Goal: Task Accomplishment & Management: Manage account settings

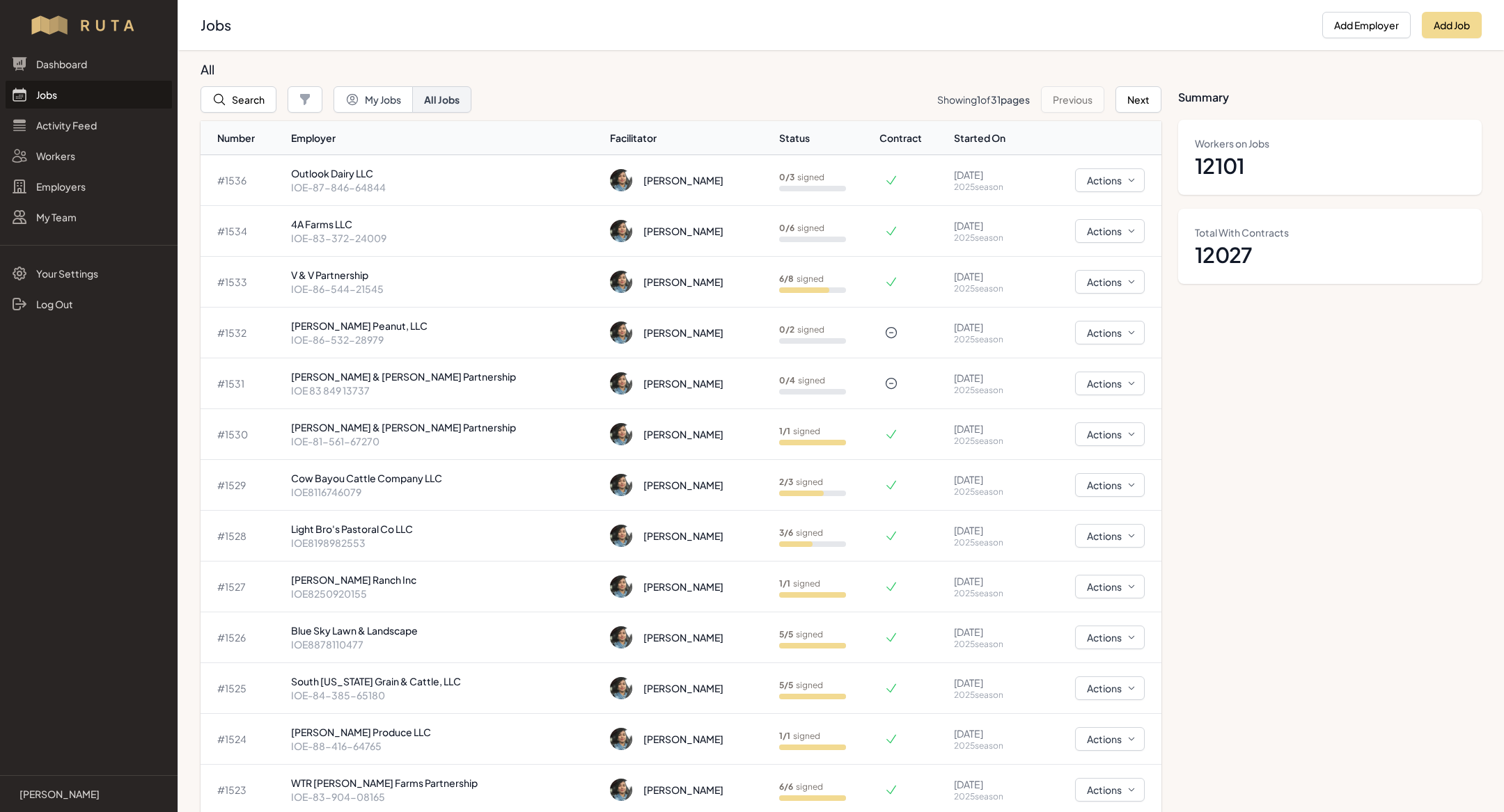
click at [410, 145] on th "Employer" at bounding box center [445, 138] width 320 height 34
click at [71, 98] on link "Jobs" at bounding box center [89, 94] width 167 height 28
click at [372, 339] on p "IOE-86-532-28979" at bounding box center [445, 340] width 309 height 14
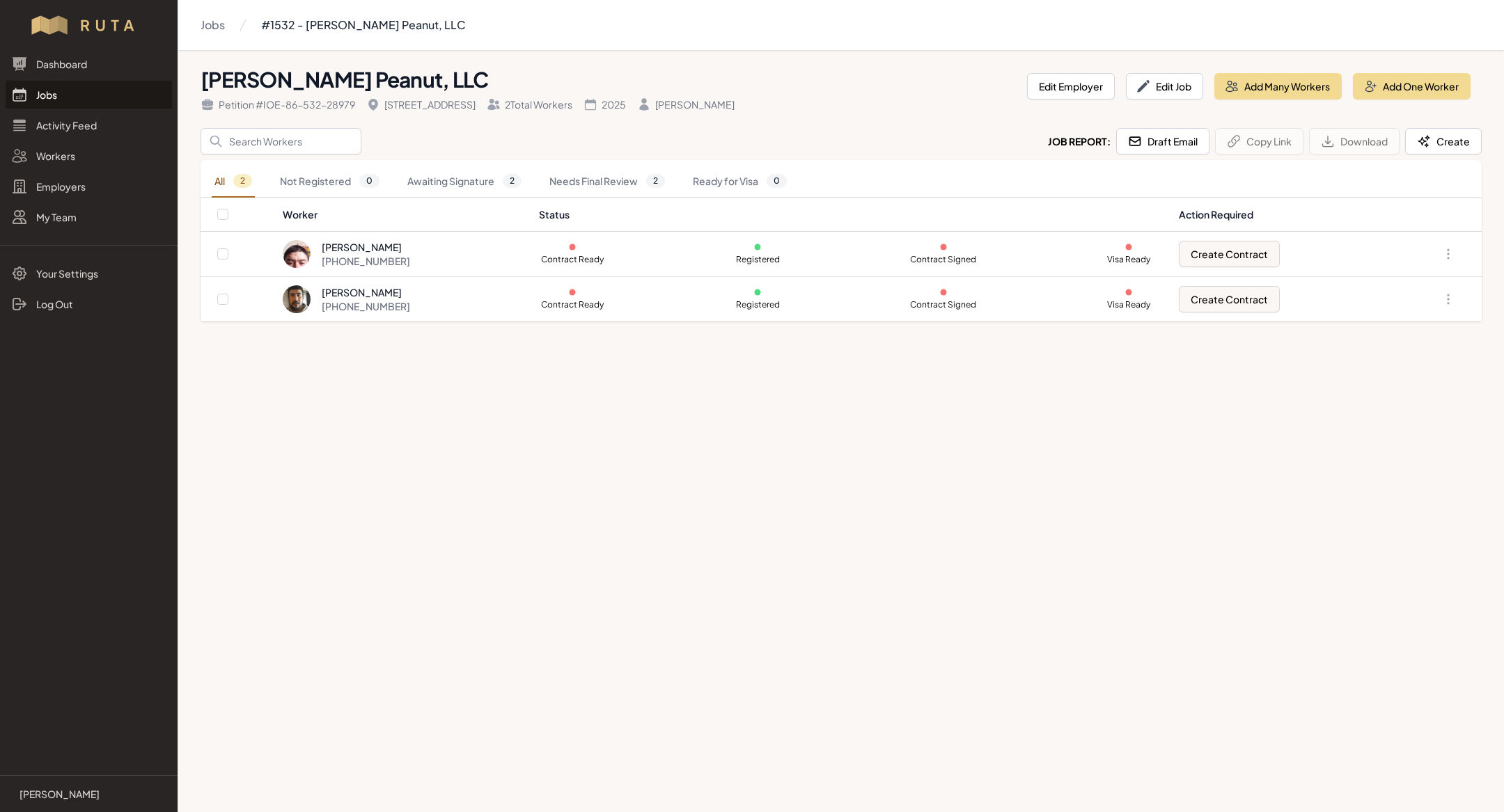
click at [66, 90] on link "Jobs" at bounding box center [89, 94] width 167 height 28
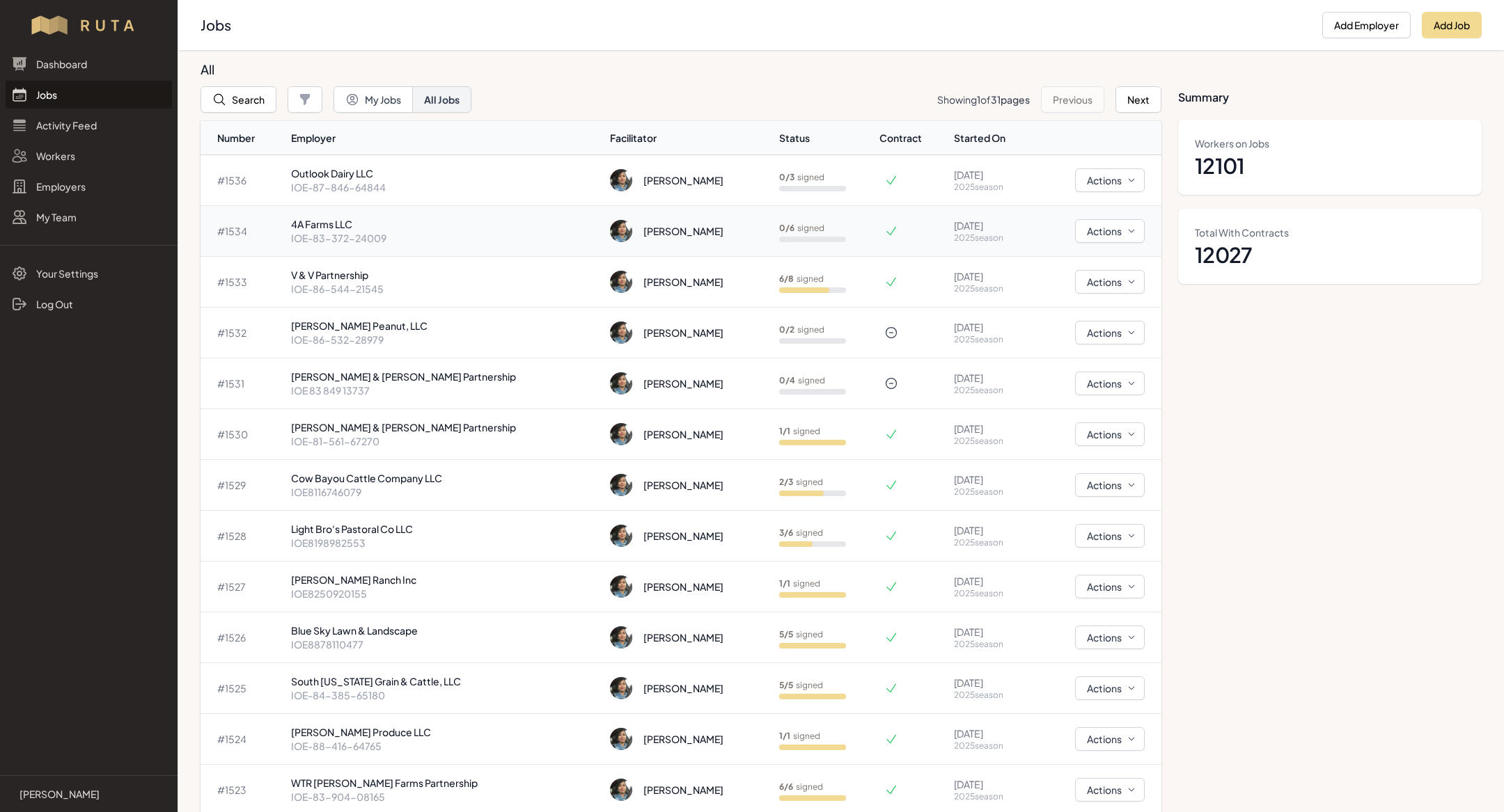
click at [400, 238] on p "IOE-83-372-24009" at bounding box center [445, 238] width 309 height 14
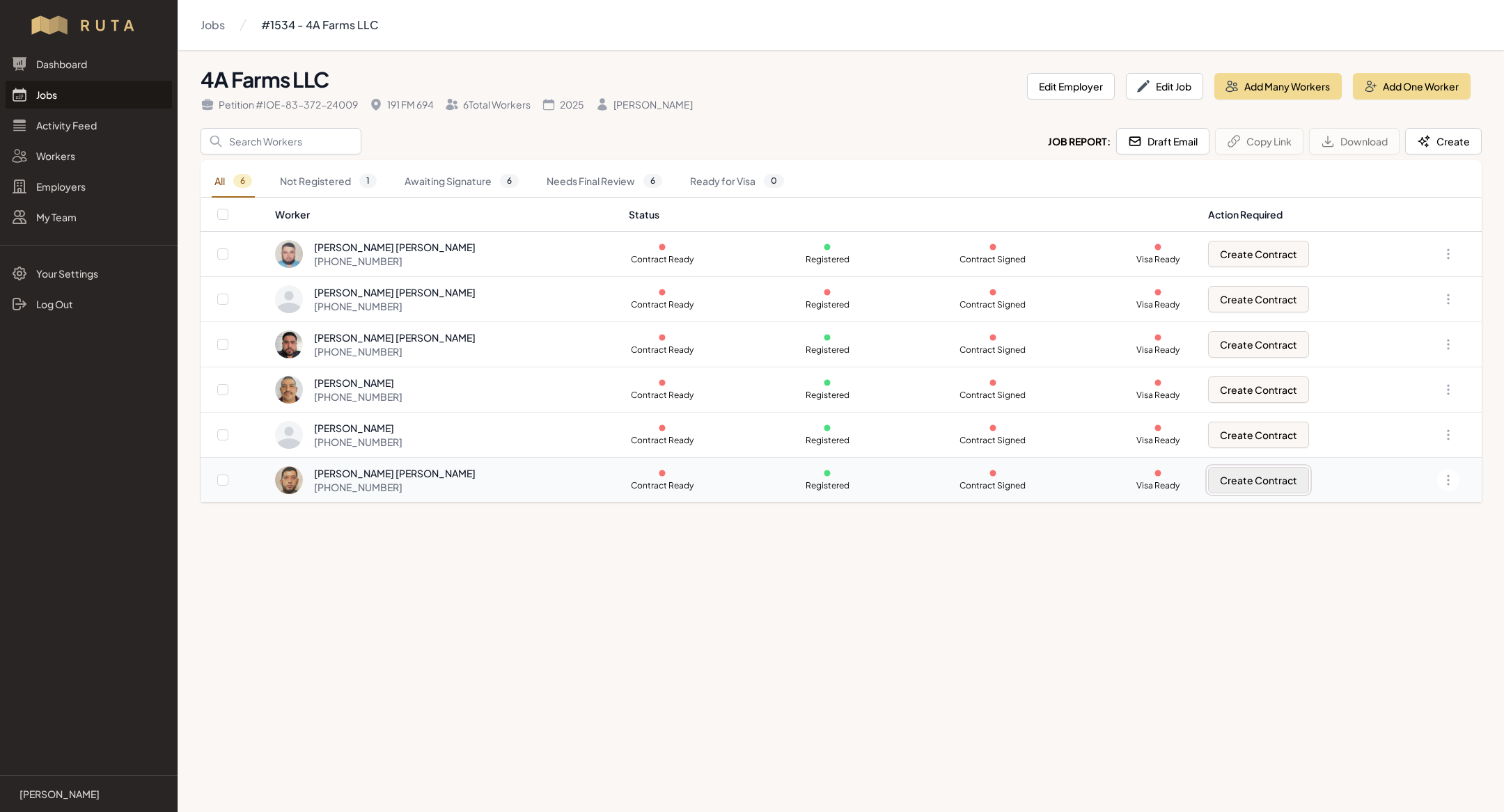
click at [1249, 477] on button "Create Contract" at bounding box center [1258, 480] width 101 height 26
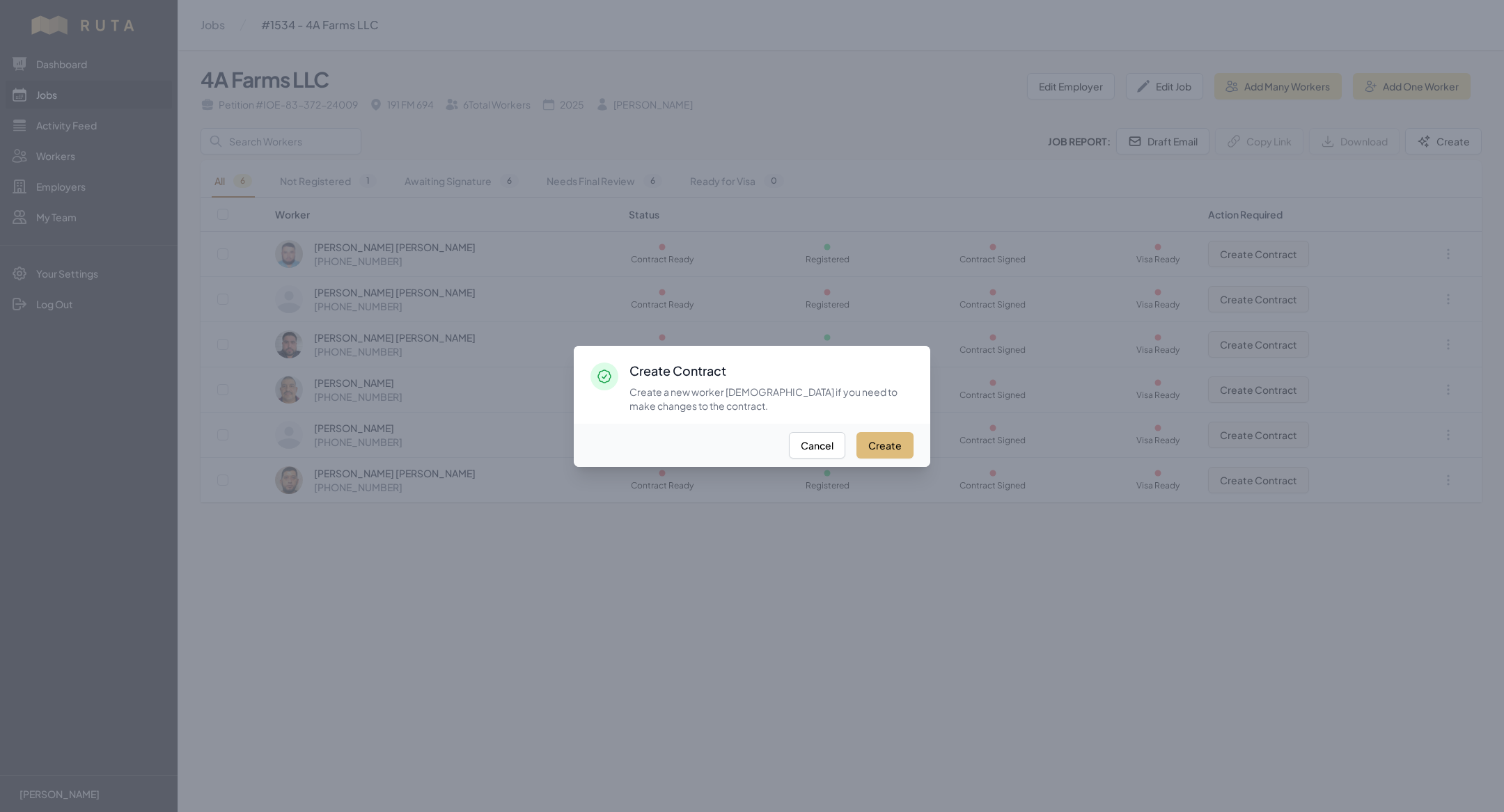
click at [895, 435] on button "Create" at bounding box center [885, 445] width 57 height 26
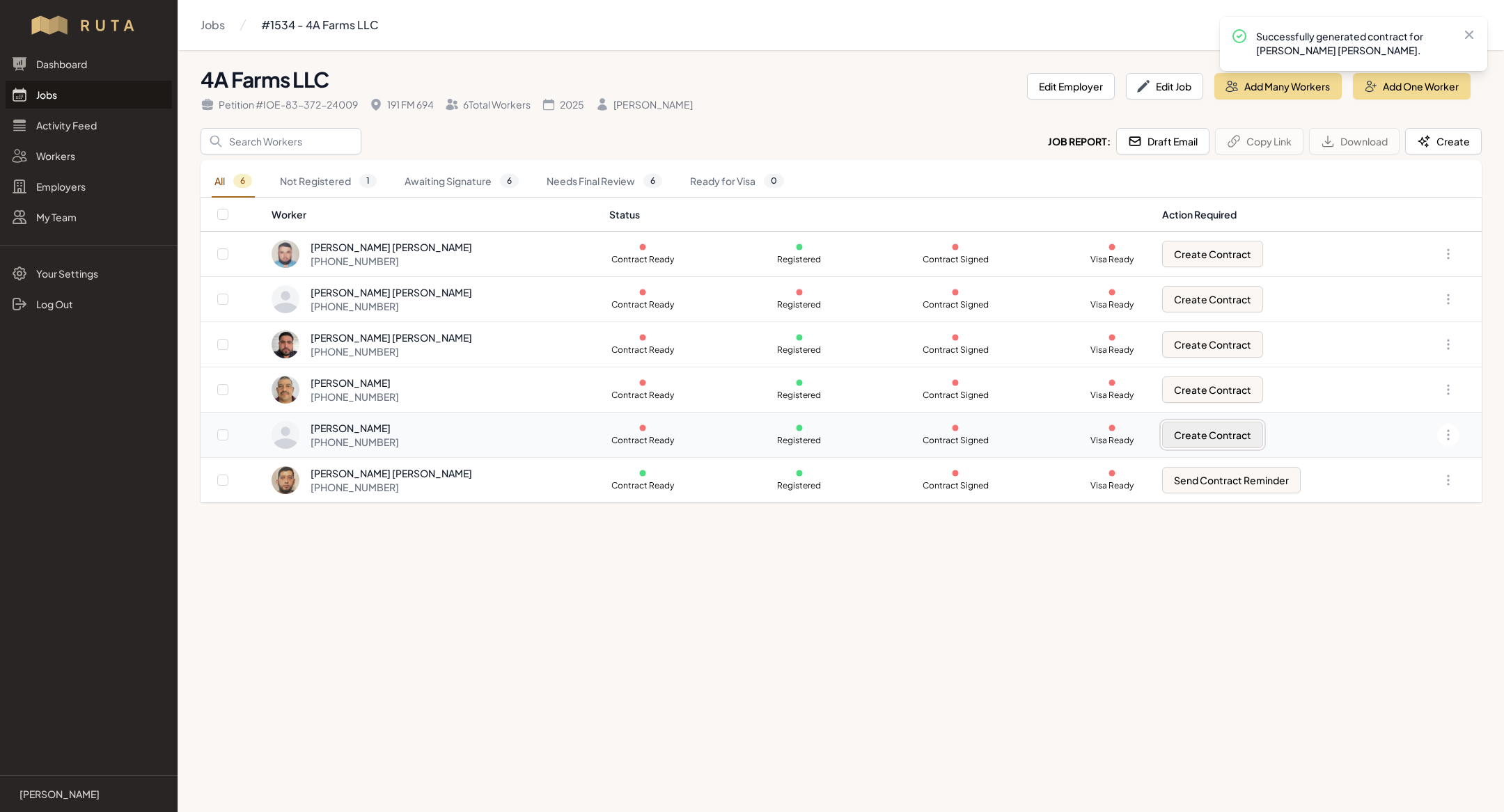
click at [1238, 431] on button "Create Contract" at bounding box center [1212, 435] width 101 height 26
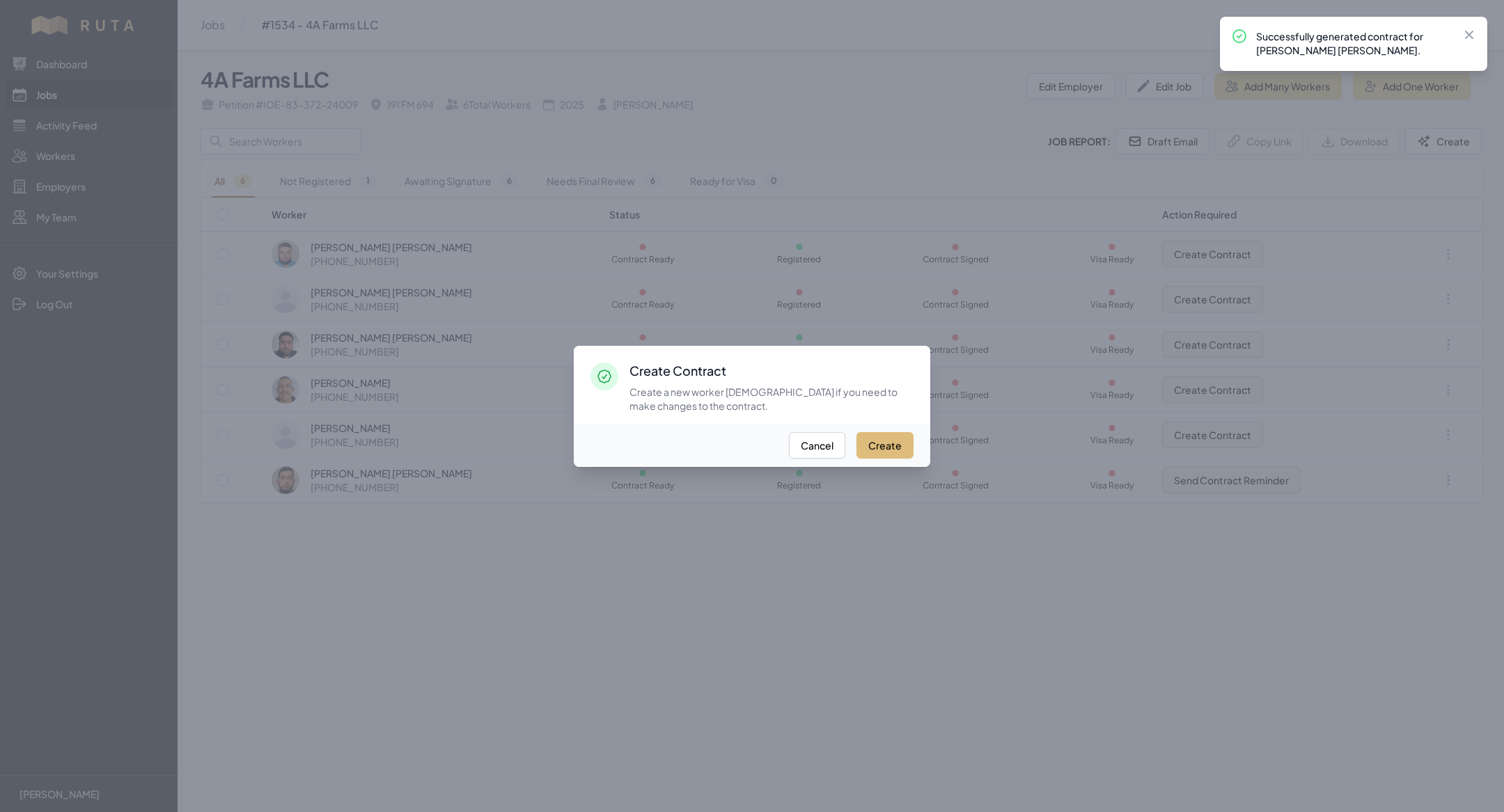
click at [888, 447] on button "Create" at bounding box center [885, 445] width 57 height 26
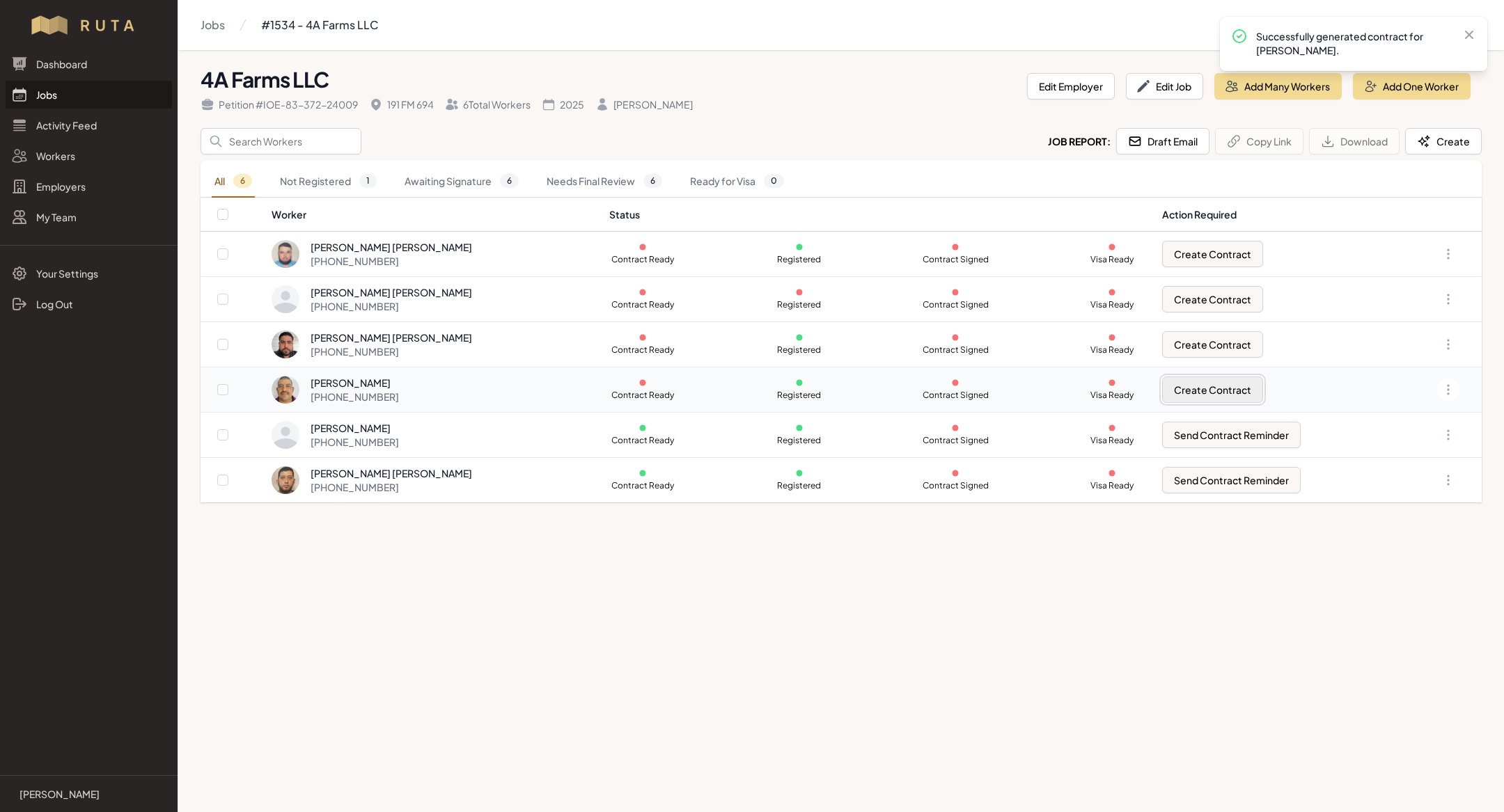
click at [1197, 387] on button "Create Contract" at bounding box center [1212, 389] width 101 height 26
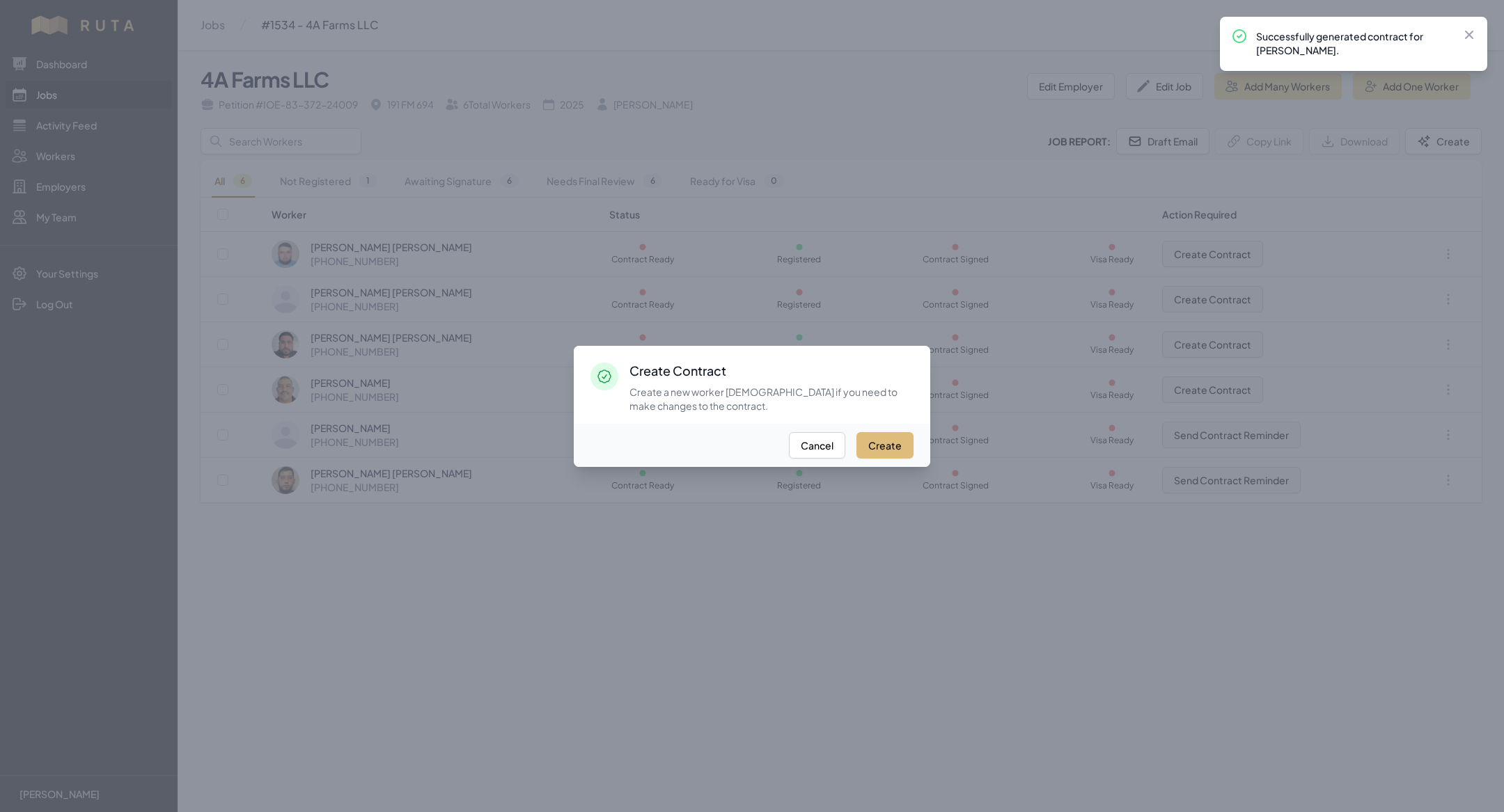
click at [898, 437] on button "Create" at bounding box center [885, 445] width 57 height 26
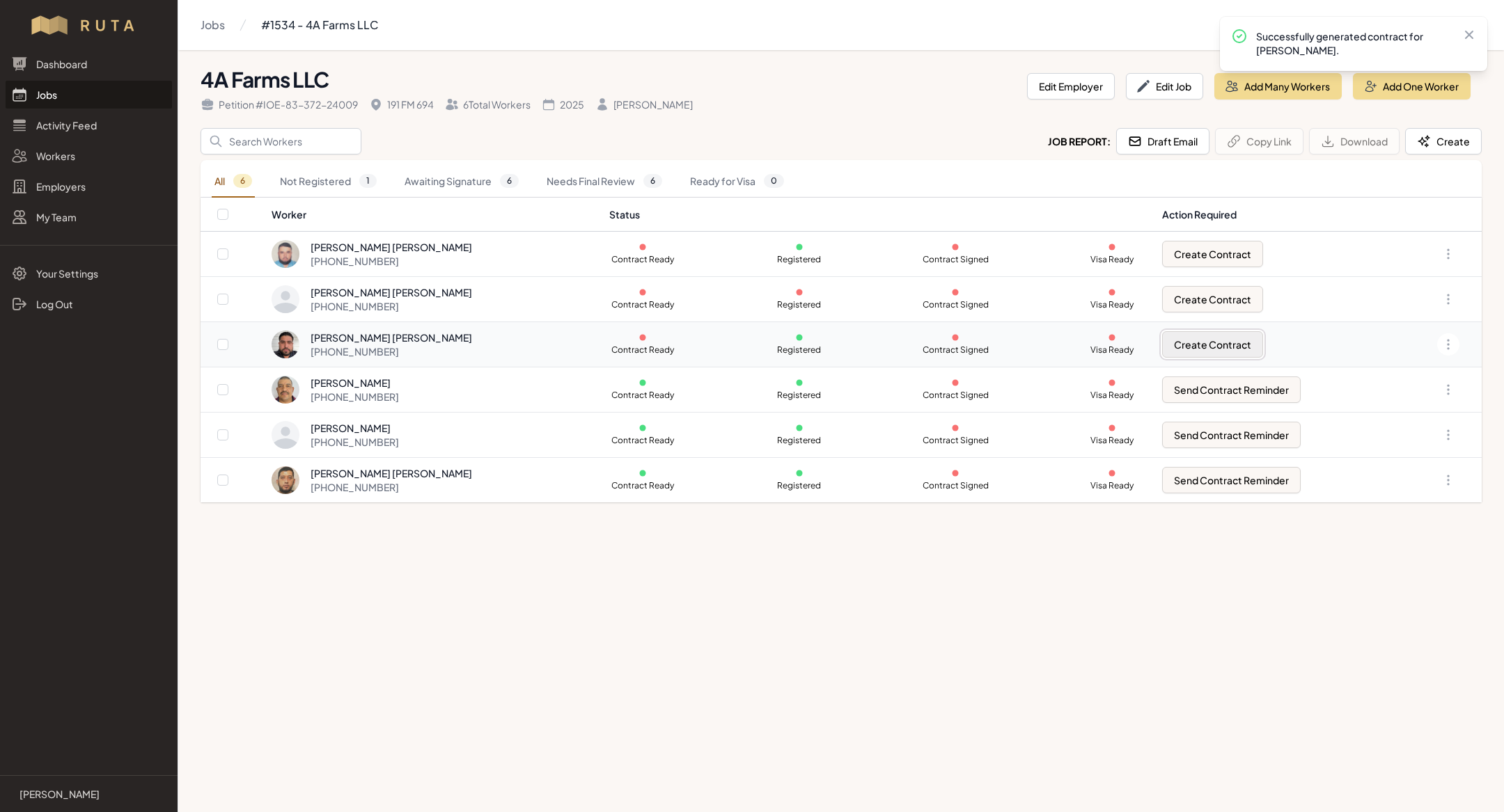
click at [1189, 335] on button "Create Contract" at bounding box center [1212, 344] width 101 height 26
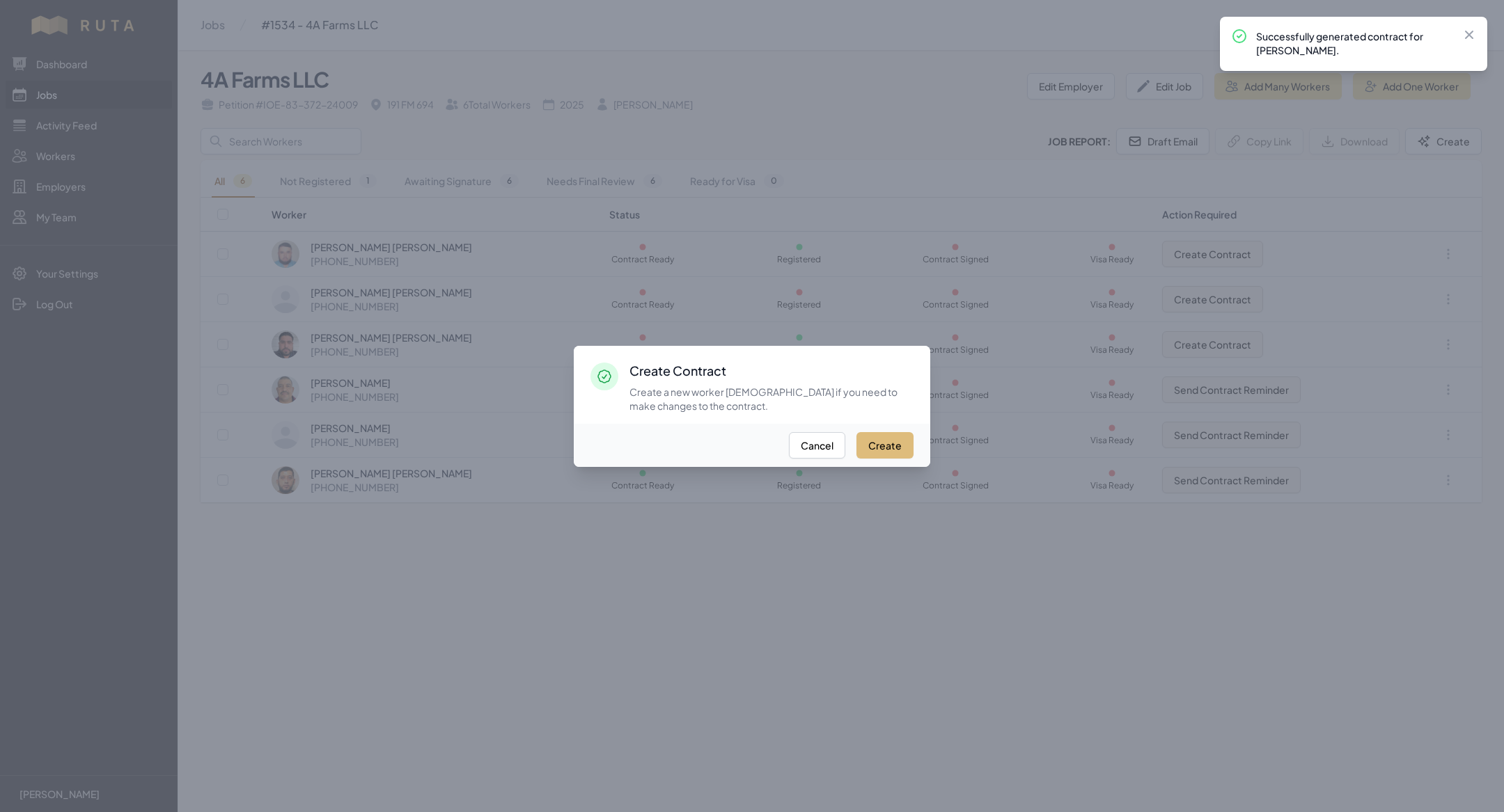
click at [880, 447] on button "Create" at bounding box center [885, 445] width 57 height 26
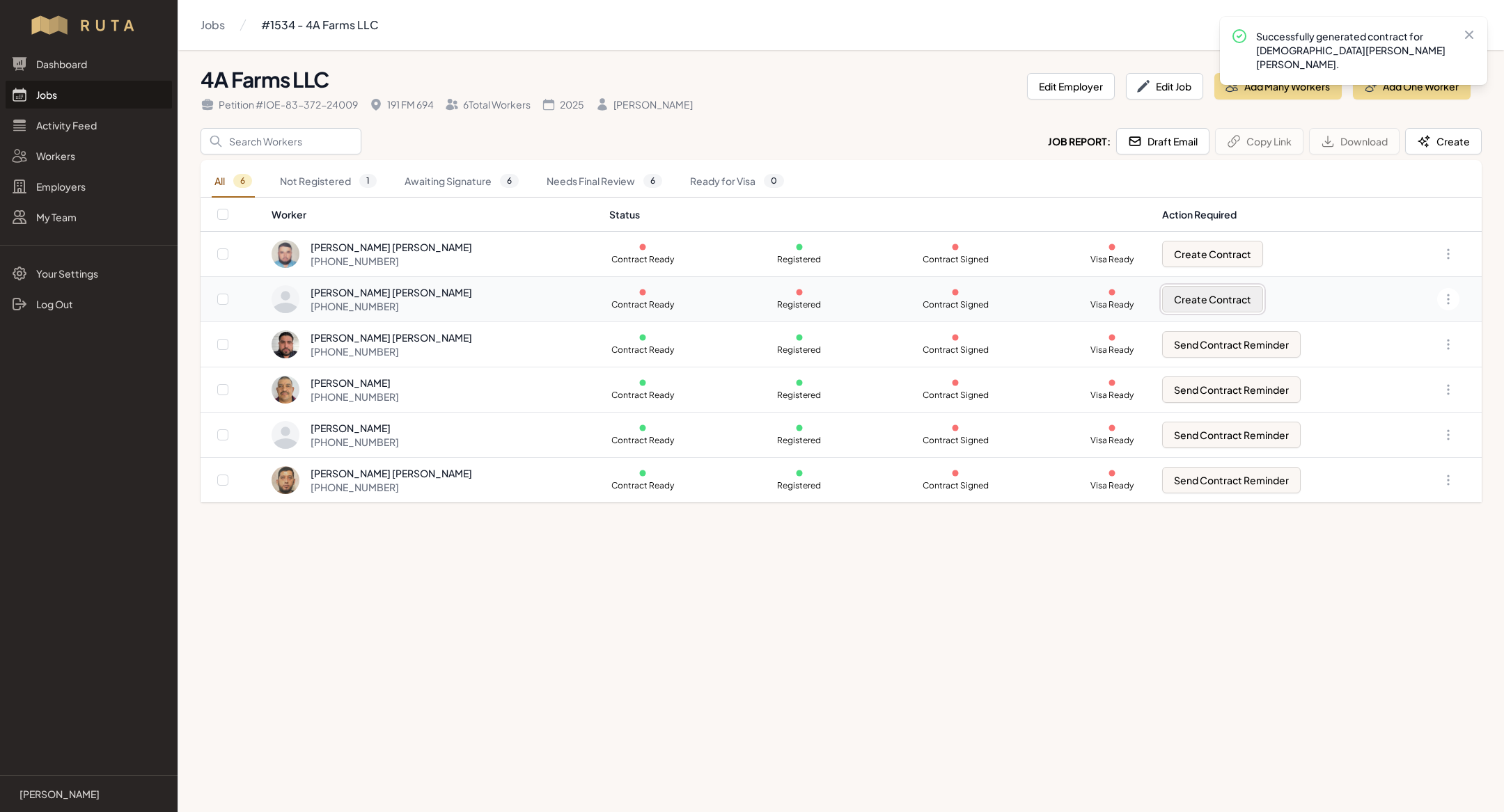
click at [1202, 299] on button "Create Contract" at bounding box center [1212, 299] width 101 height 26
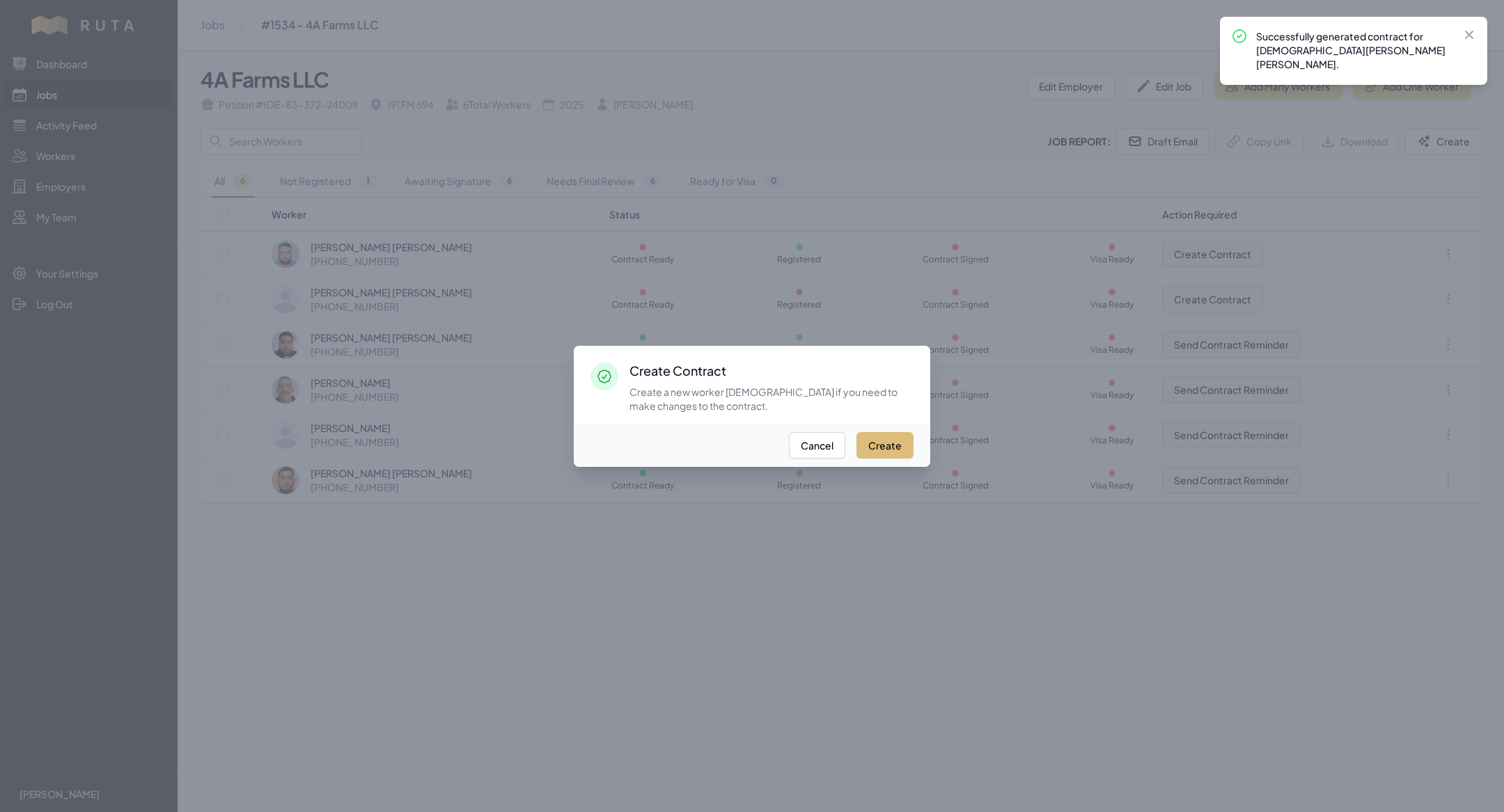
click at [885, 435] on button "Create" at bounding box center [885, 445] width 57 height 26
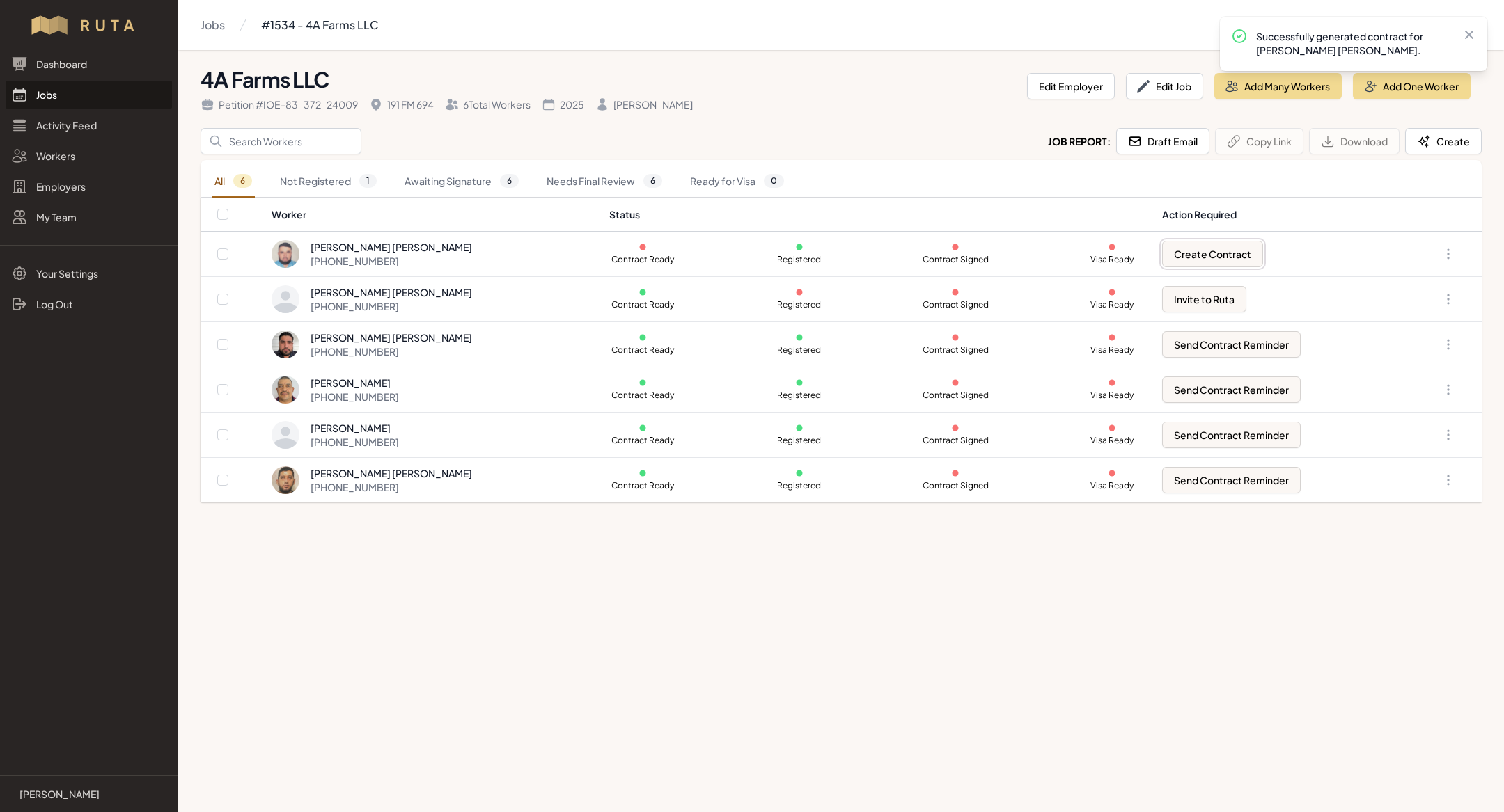
click at [1196, 253] on button "Create Contract" at bounding box center [1212, 254] width 101 height 26
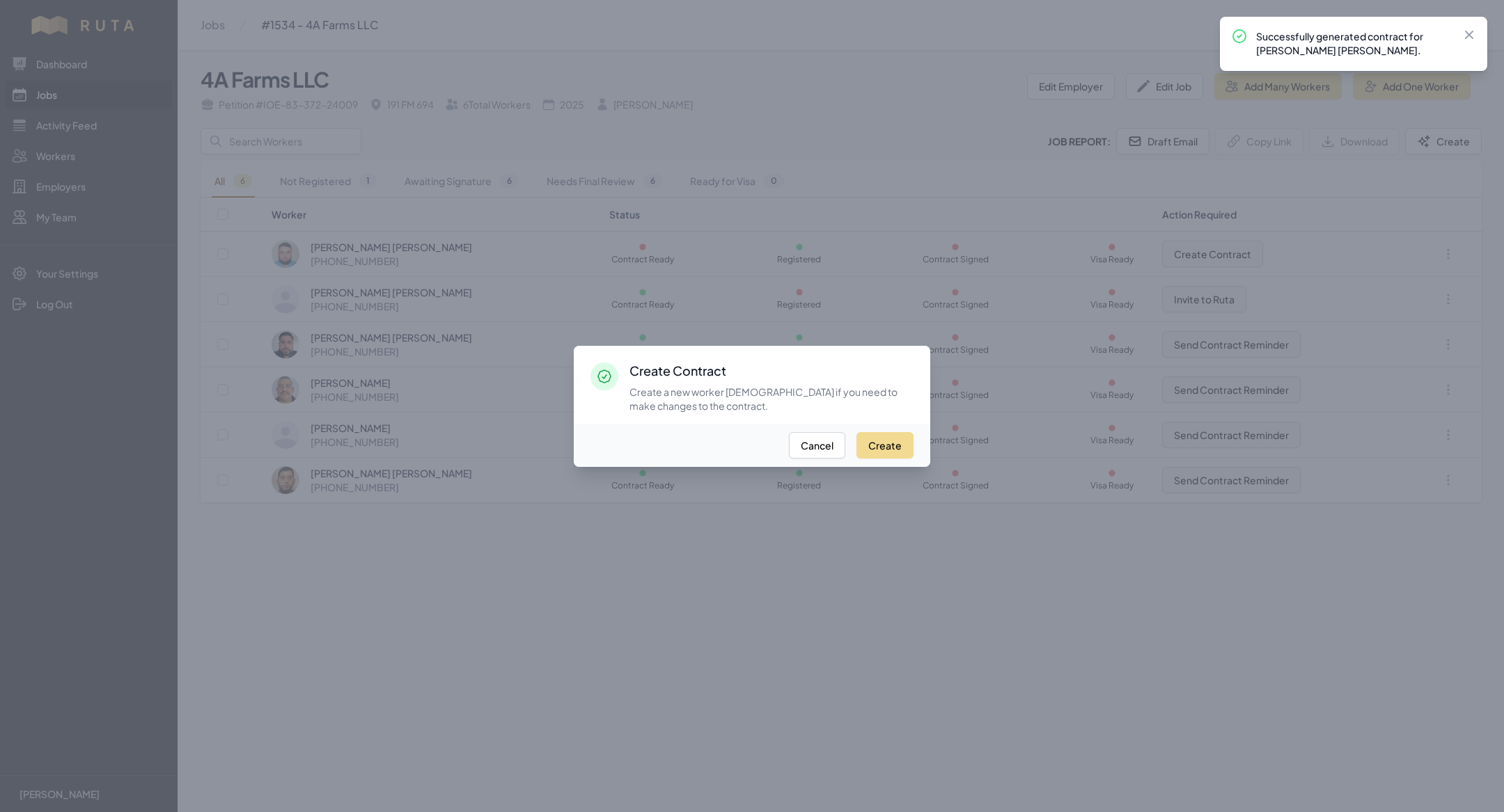
click at [914, 439] on div "Create Cancel" at bounding box center [751, 446] width 356 height 43
click at [903, 442] on button "Create" at bounding box center [885, 445] width 57 height 26
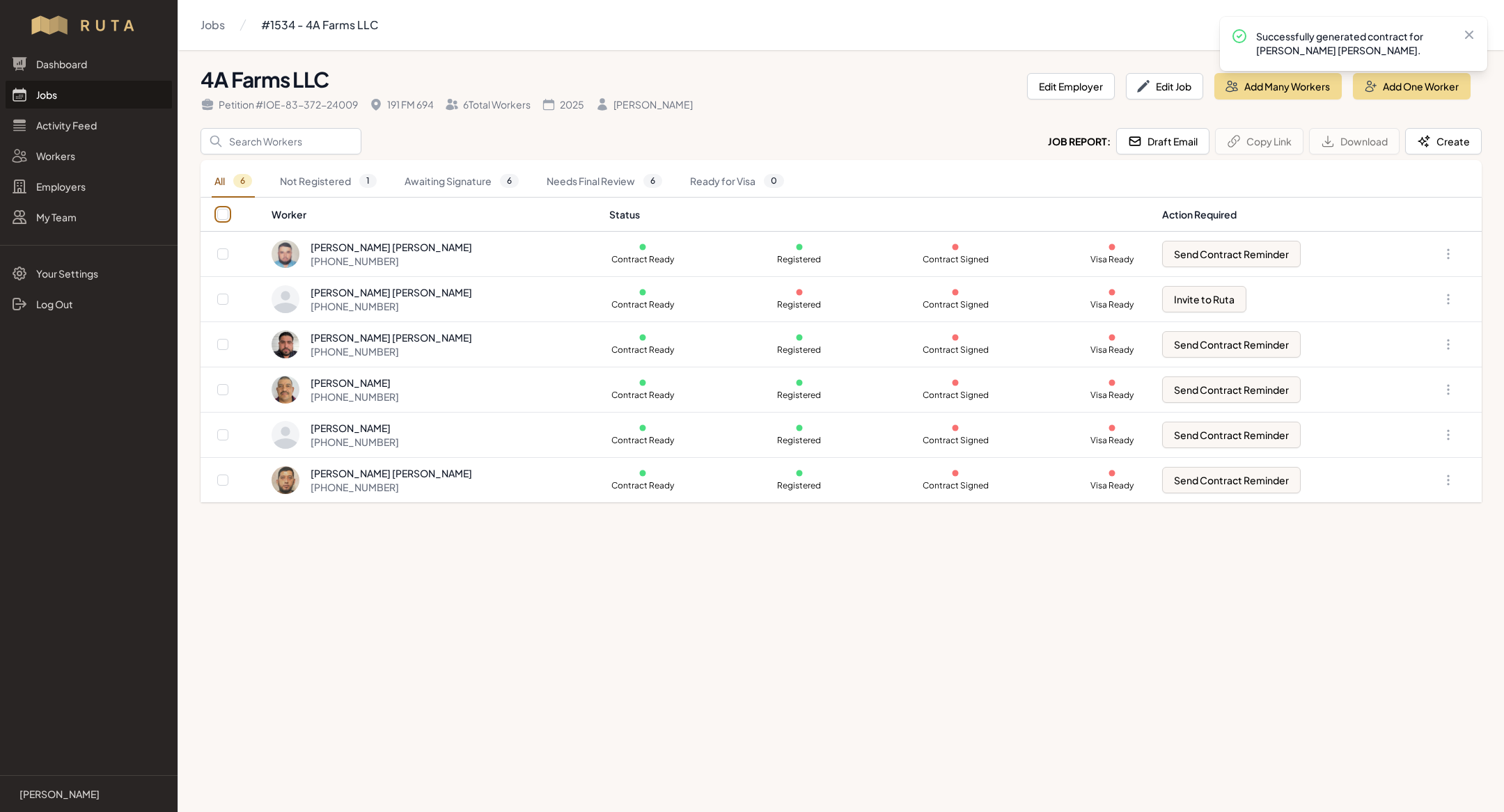
click at [222, 213] on input "checkbox" at bounding box center [223, 214] width 11 height 11
checkbox input "true"
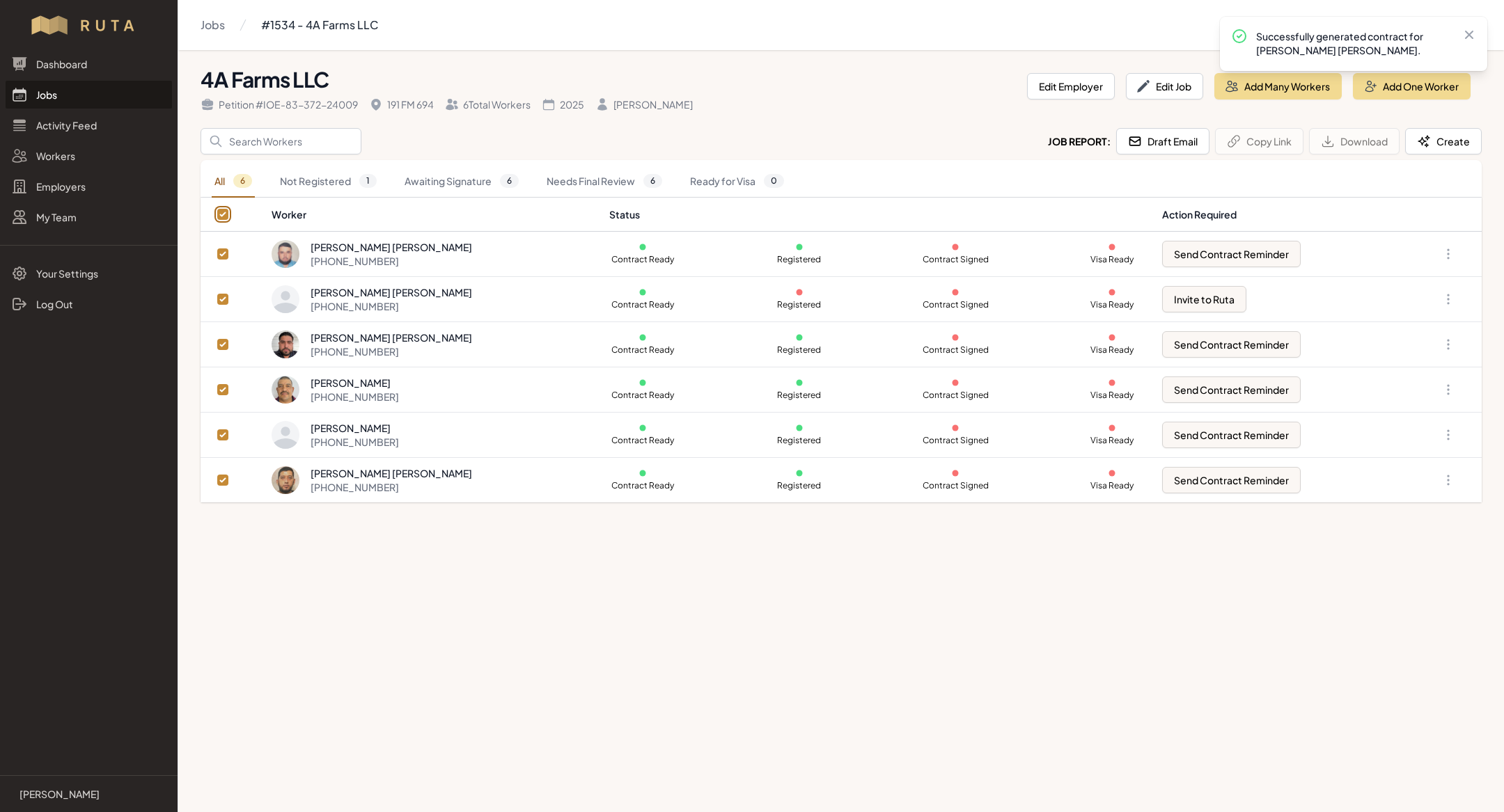
checkbox input "true"
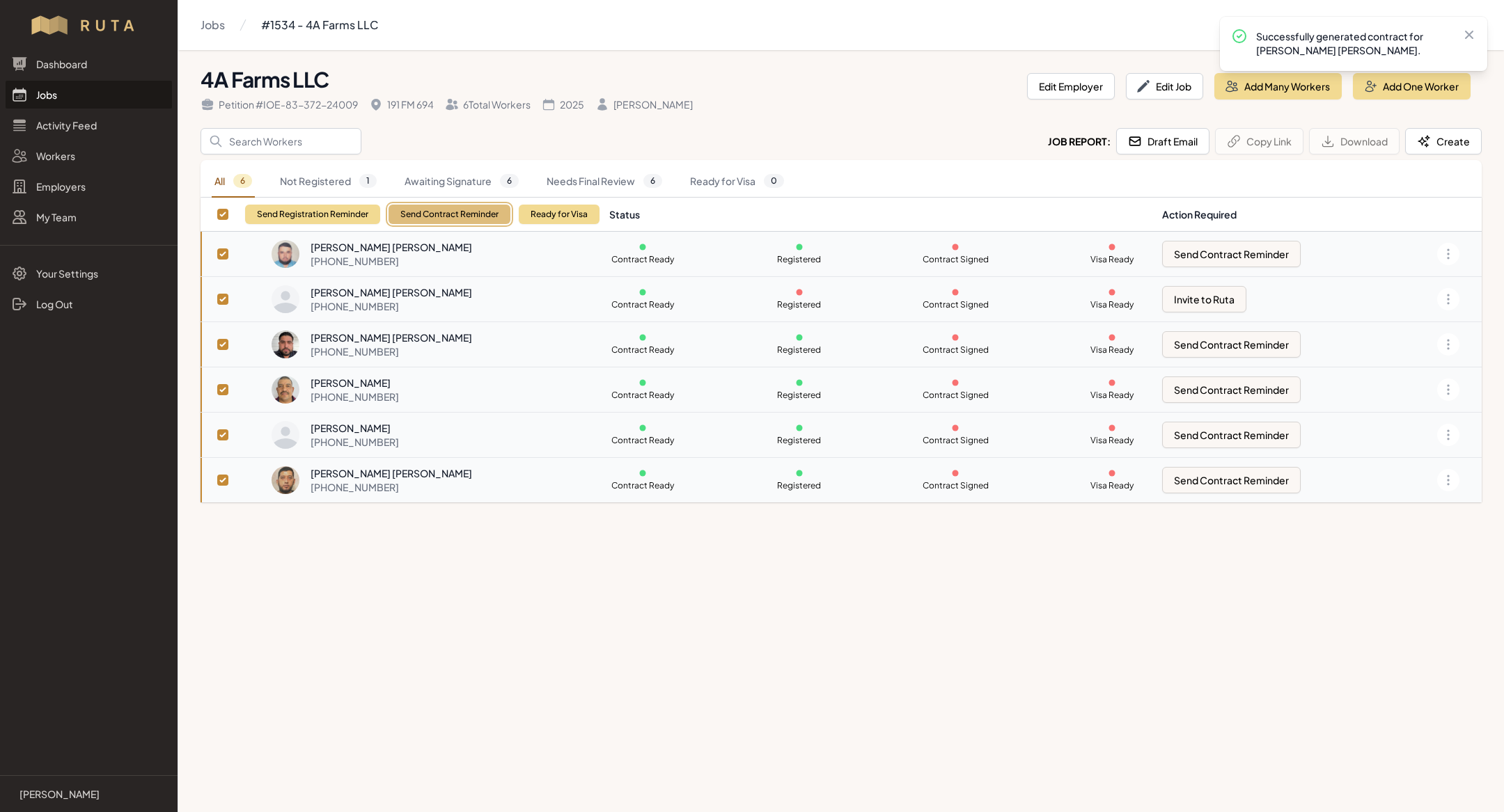
click at [463, 223] on button "Send Contract Reminder" at bounding box center [450, 214] width 122 height 20
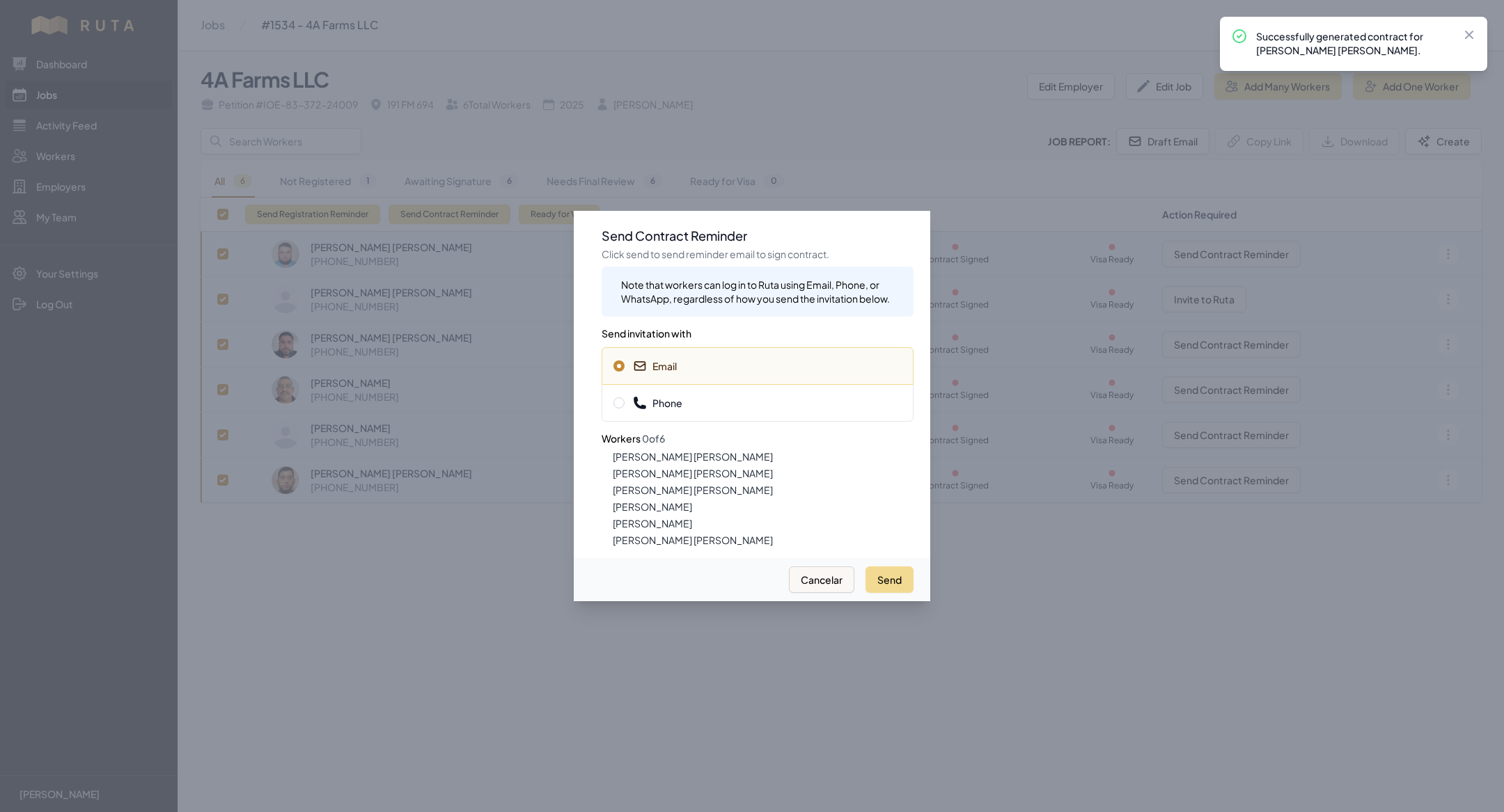
click at [755, 407] on span "Phone" at bounding box center [757, 403] width 288 height 14
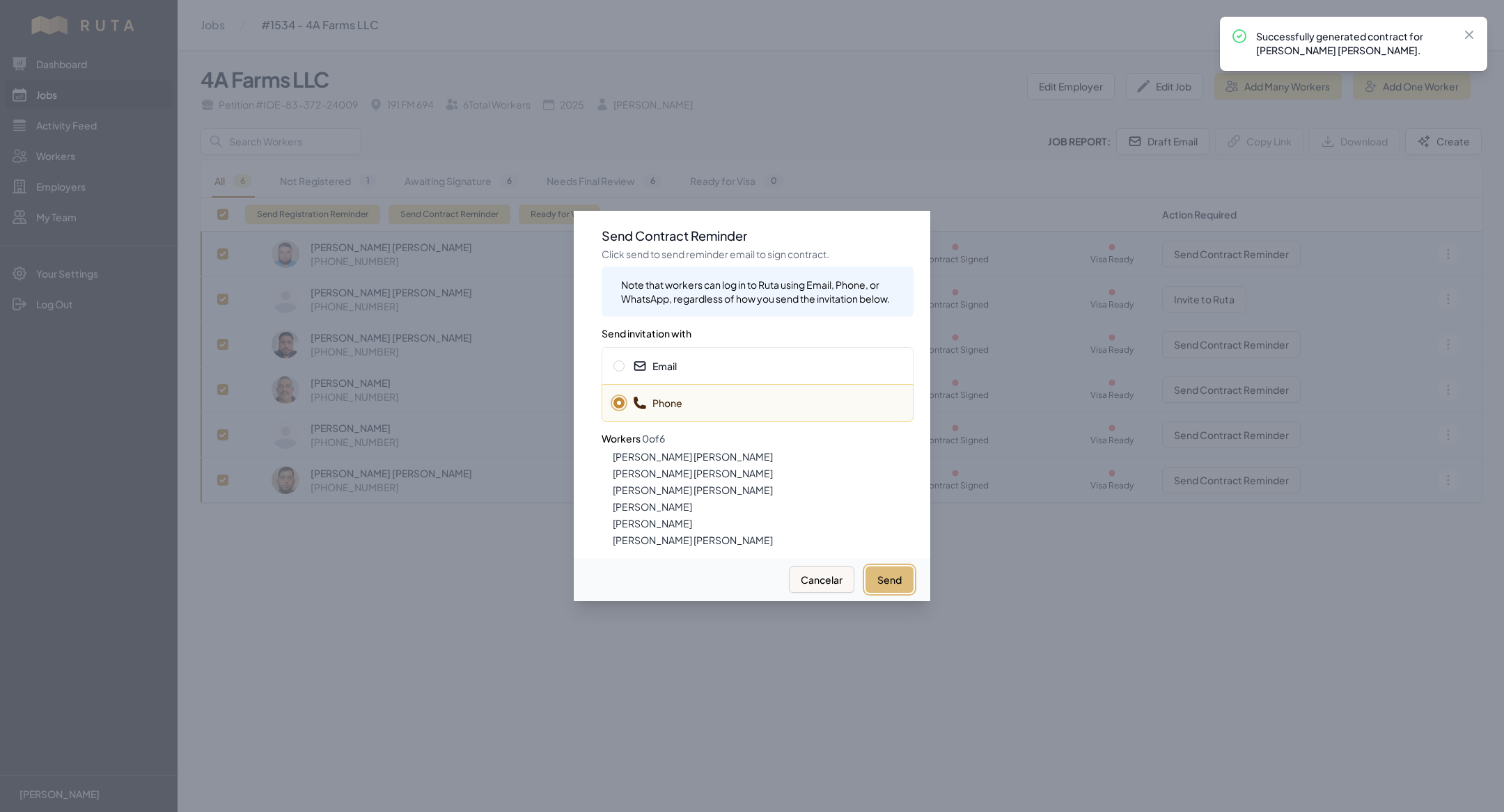
click at [884, 576] on button "Send" at bounding box center [889, 579] width 48 height 26
click at [670, 359] on span "Email" at bounding box center [654, 366] width 44 height 14
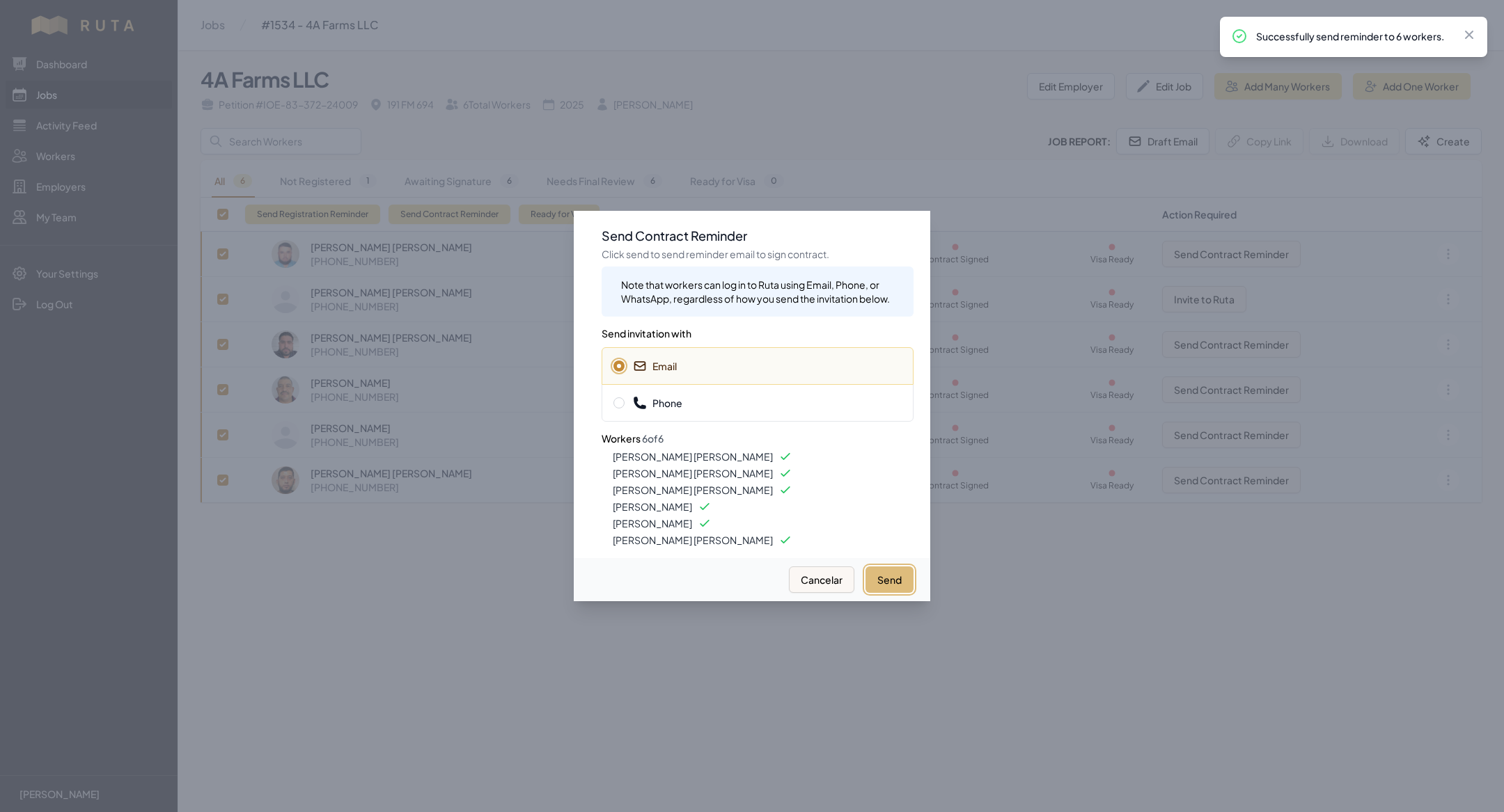
click at [893, 567] on button "Send" at bounding box center [889, 579] width 48 height 26
click at [452, 592] on div at bounding box center [752, 406] width 1504 height 812
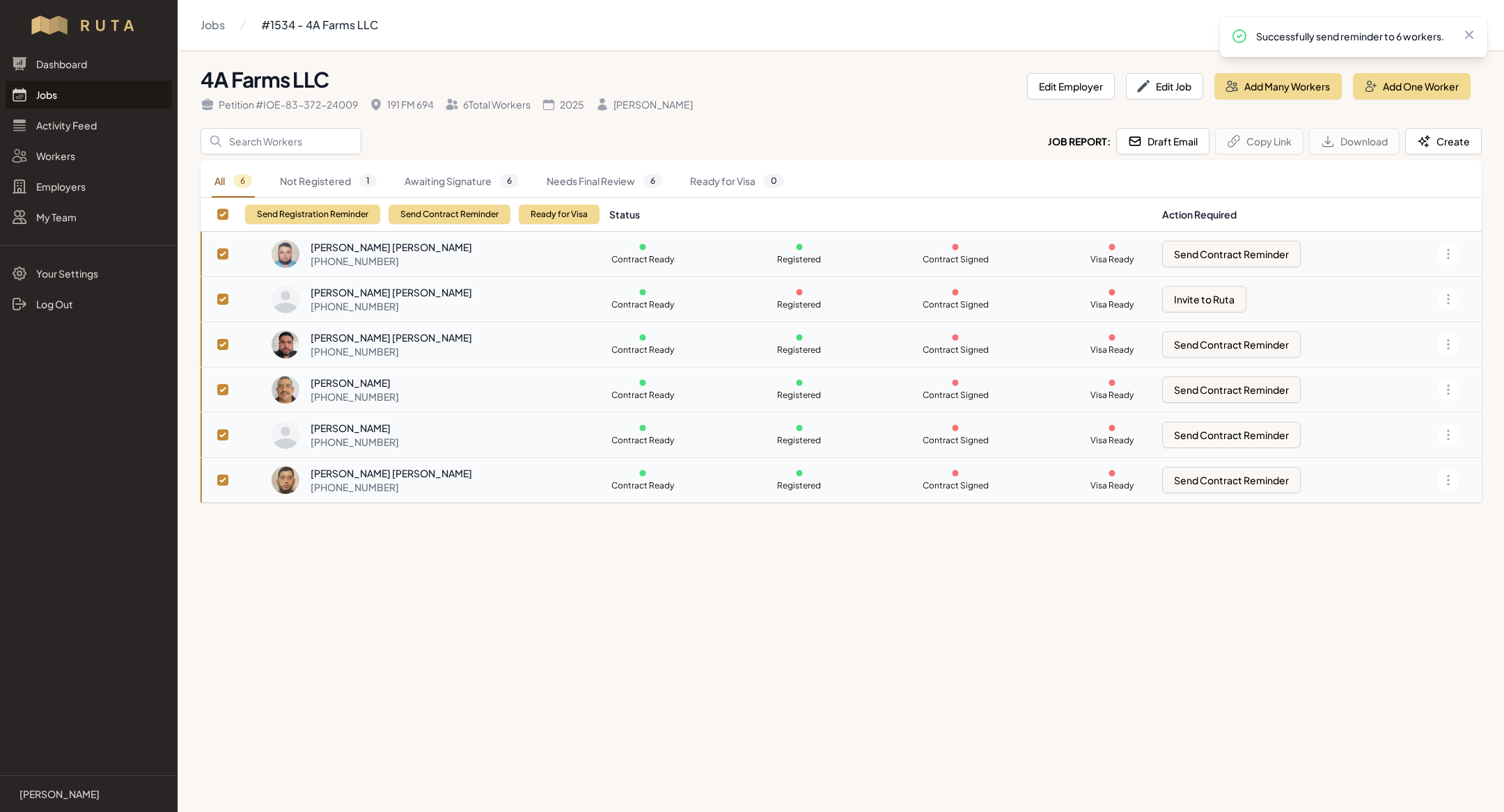
click at [137, 102] on link "Jobs" at bounding box center [89, 94] width 167 height 28
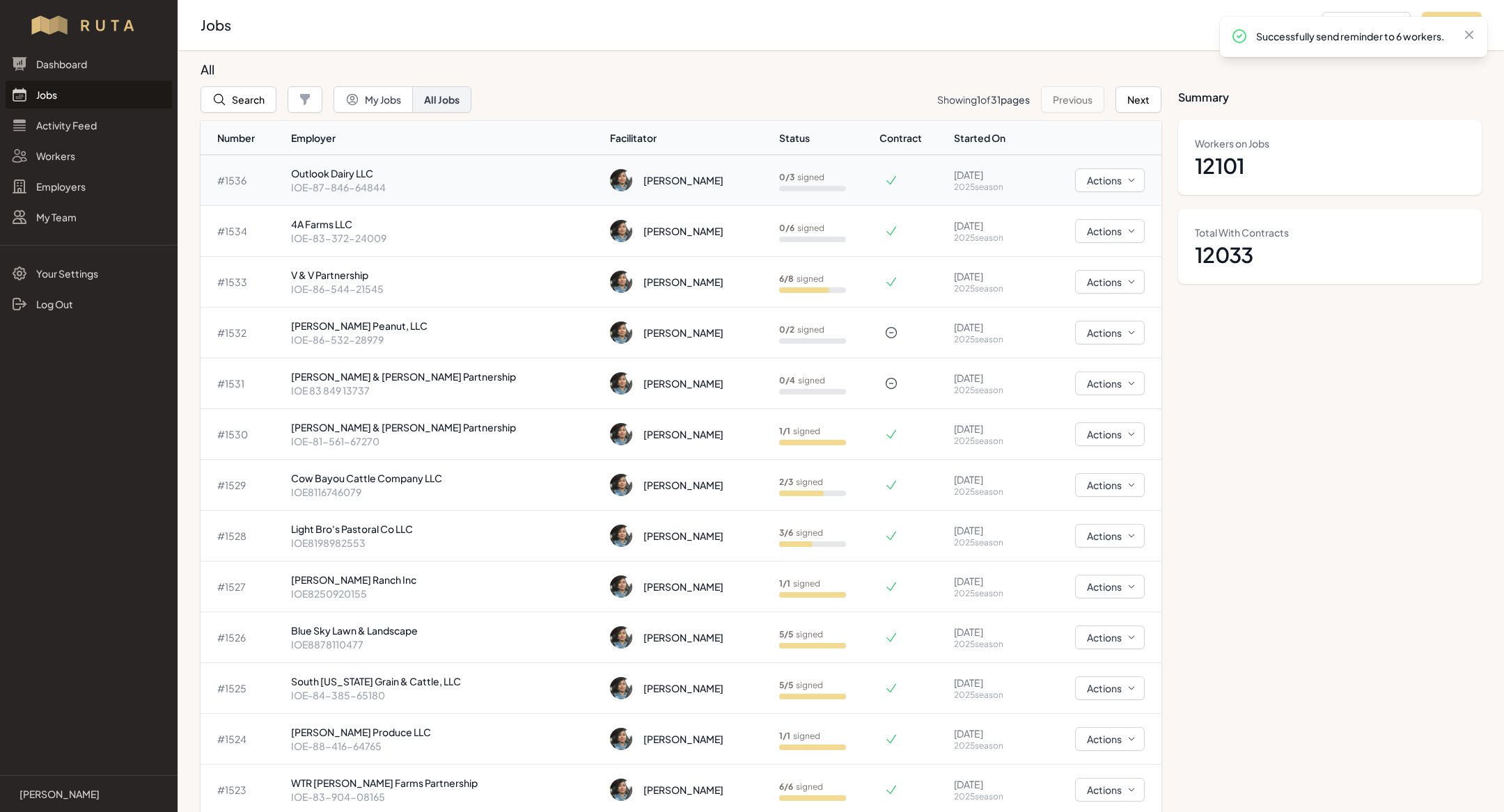
click at [408, 189] on p "IOE-87-846-64844" at bounding box center [445, 187] width 309 height 14
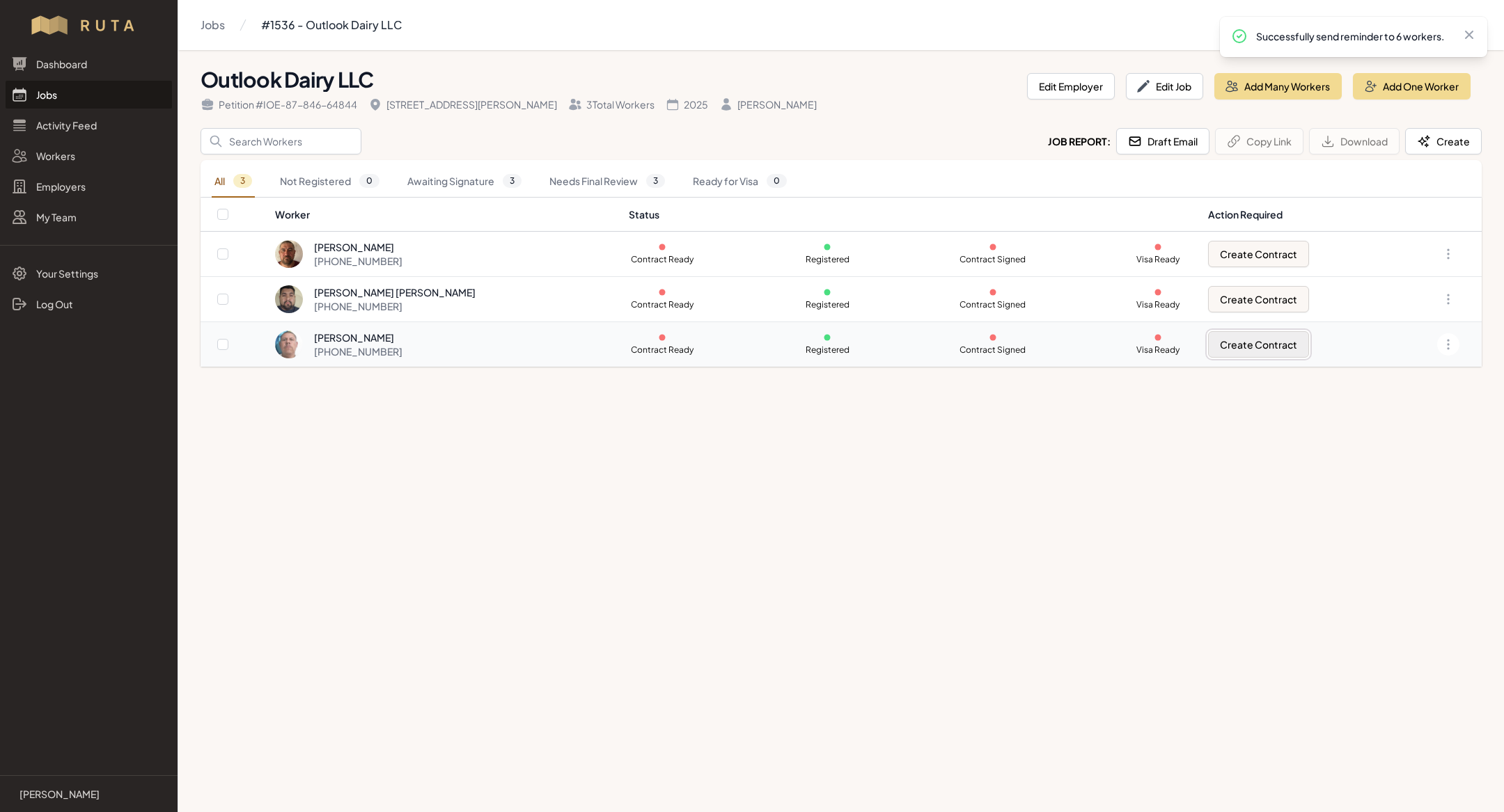
click at [1279, 341] on button "Create Contract" at bounding box center [1258, 344] width 101 height 26
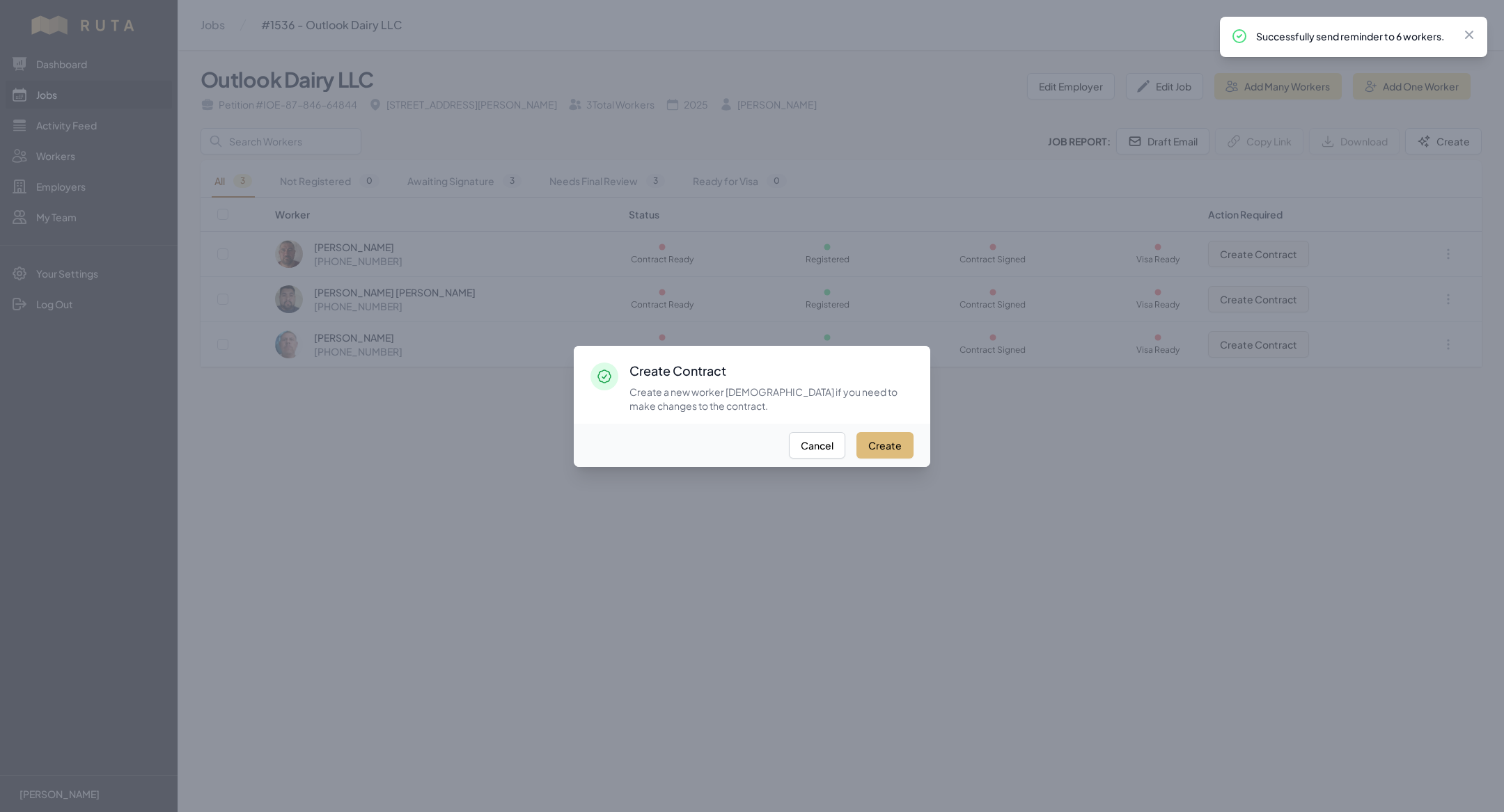
click at [891, 457] on button "Create" at bounding box center [885, 445] width 57 height 26
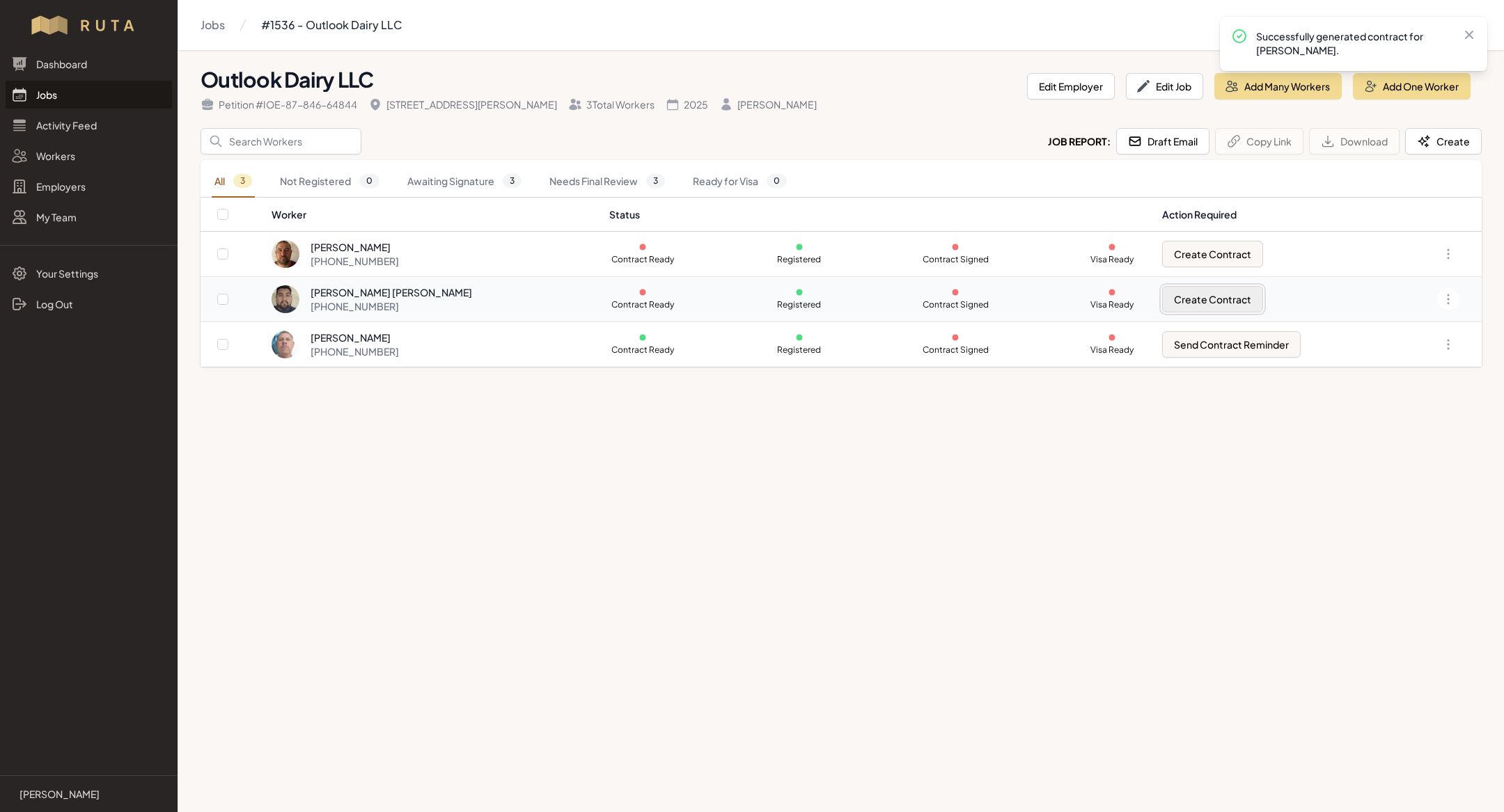
click at [1226, 300] on button "Create Contract" at bounding box center [1212, 299] width 101 height 26
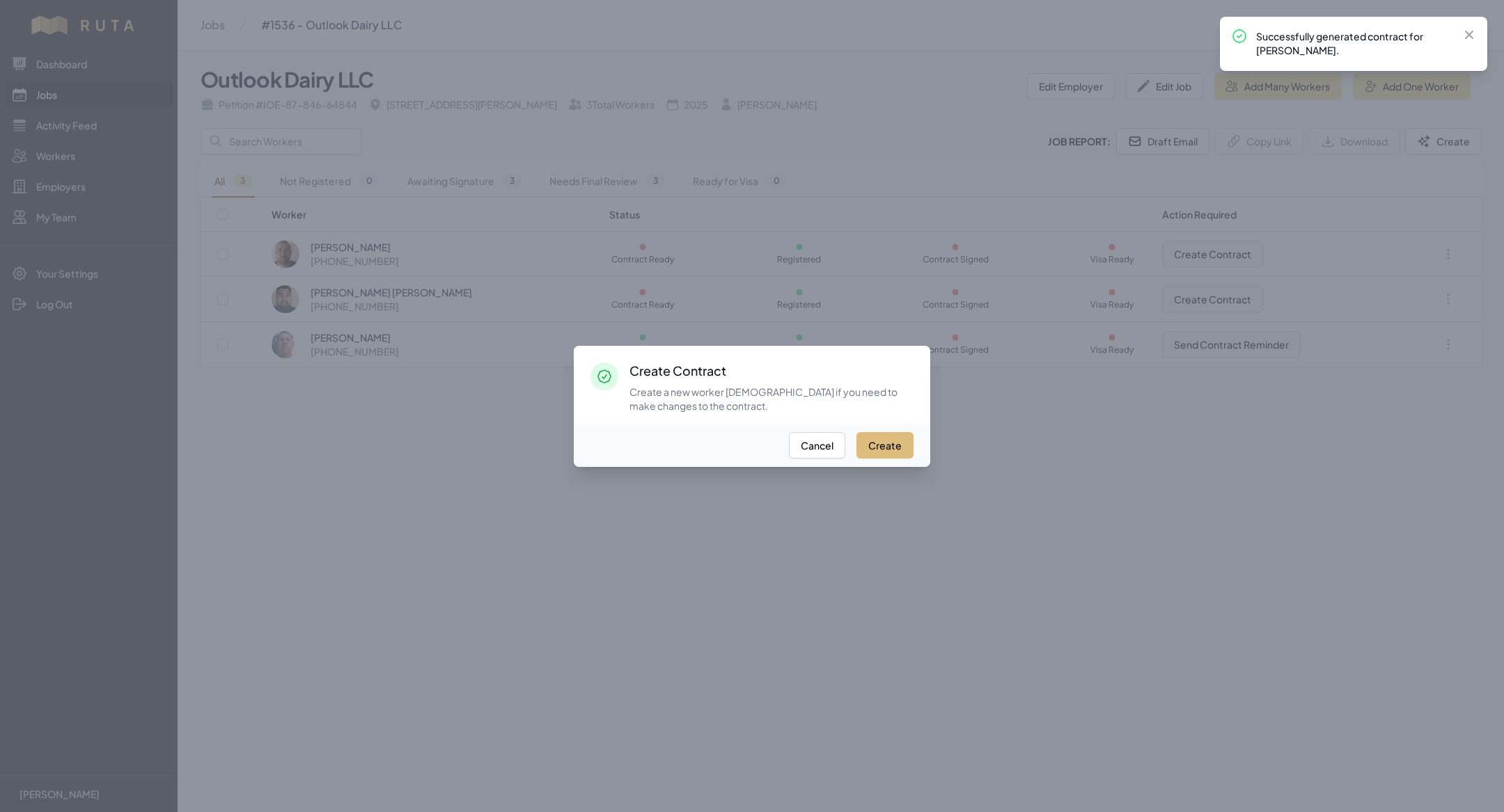
click at [897, 442] on button "Create" at bounding box center [885, 445] width 57 height 26
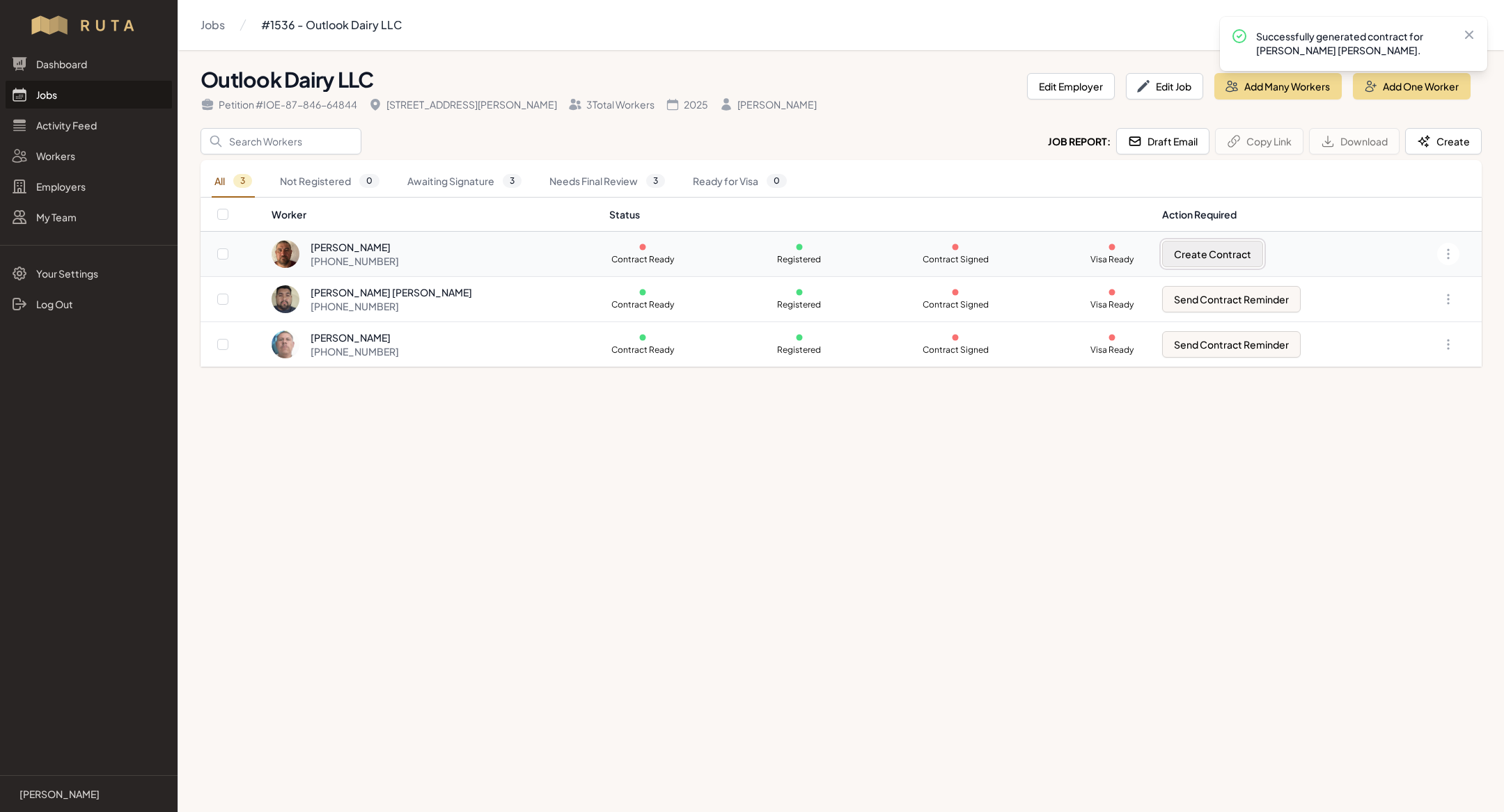
click at [1192, 263] on button "Create Contract" at bounding box center [1212, 254] width 101 height 26
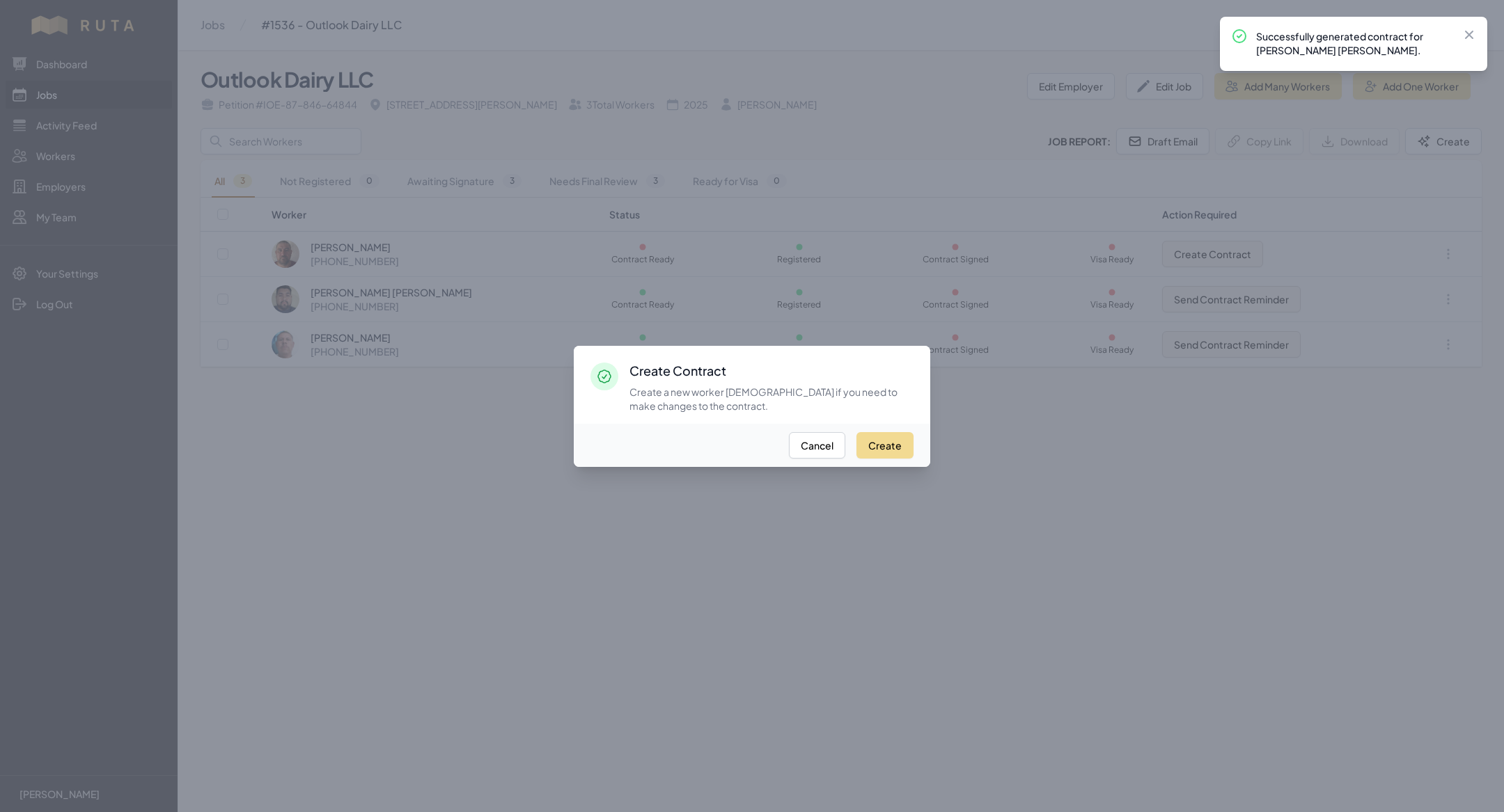
click at [875, 458] on div "Create Cancel" at bounding box center [751, 446] width 356 height 43
click at [889, 442] on button "Create" at bounding box center [885, 445] width 57 height 26
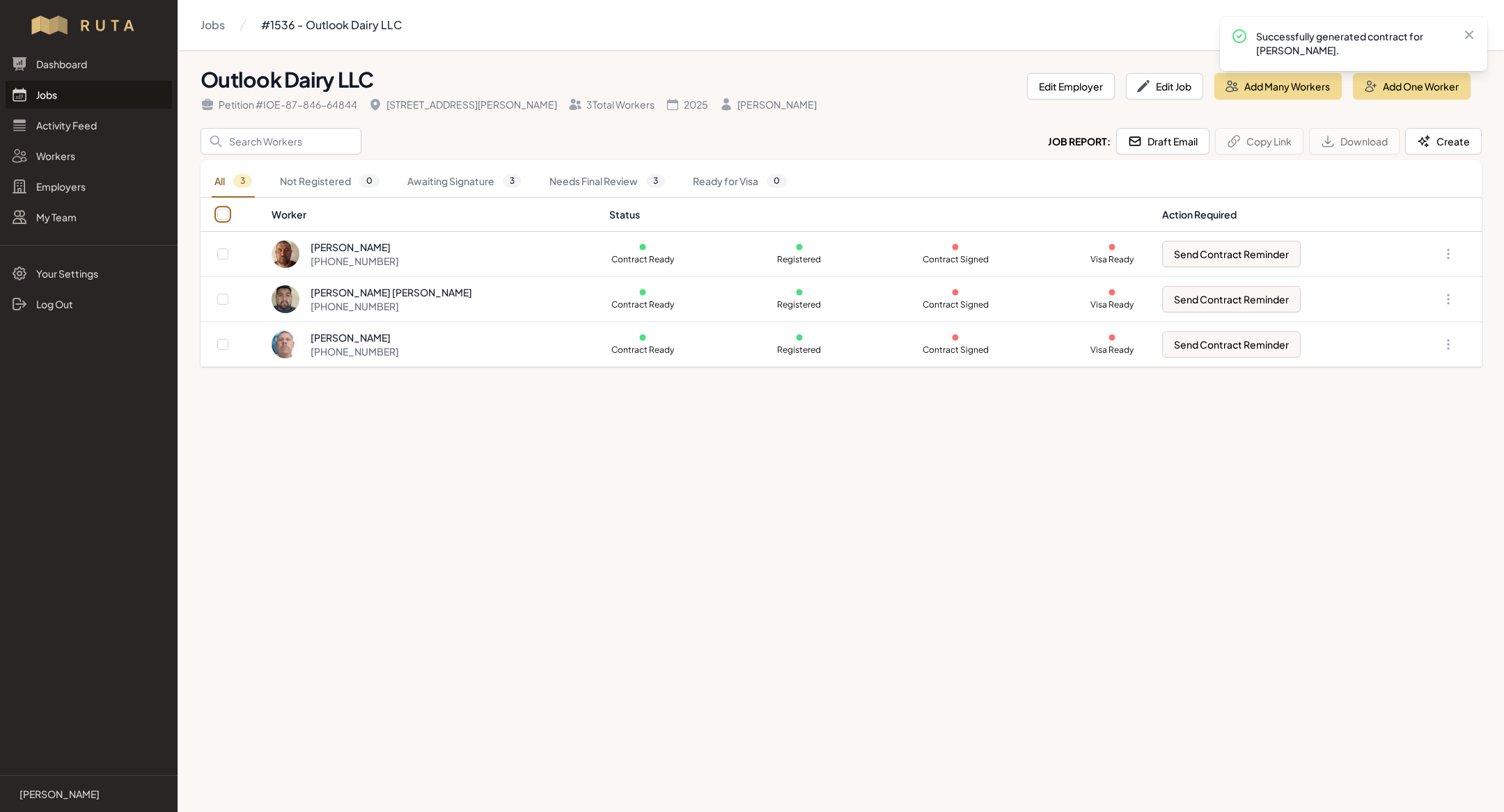
click at [219, 213] on input "checkbox" at bounding box center [223, 214] width 11 height 11
checkbox input "true"
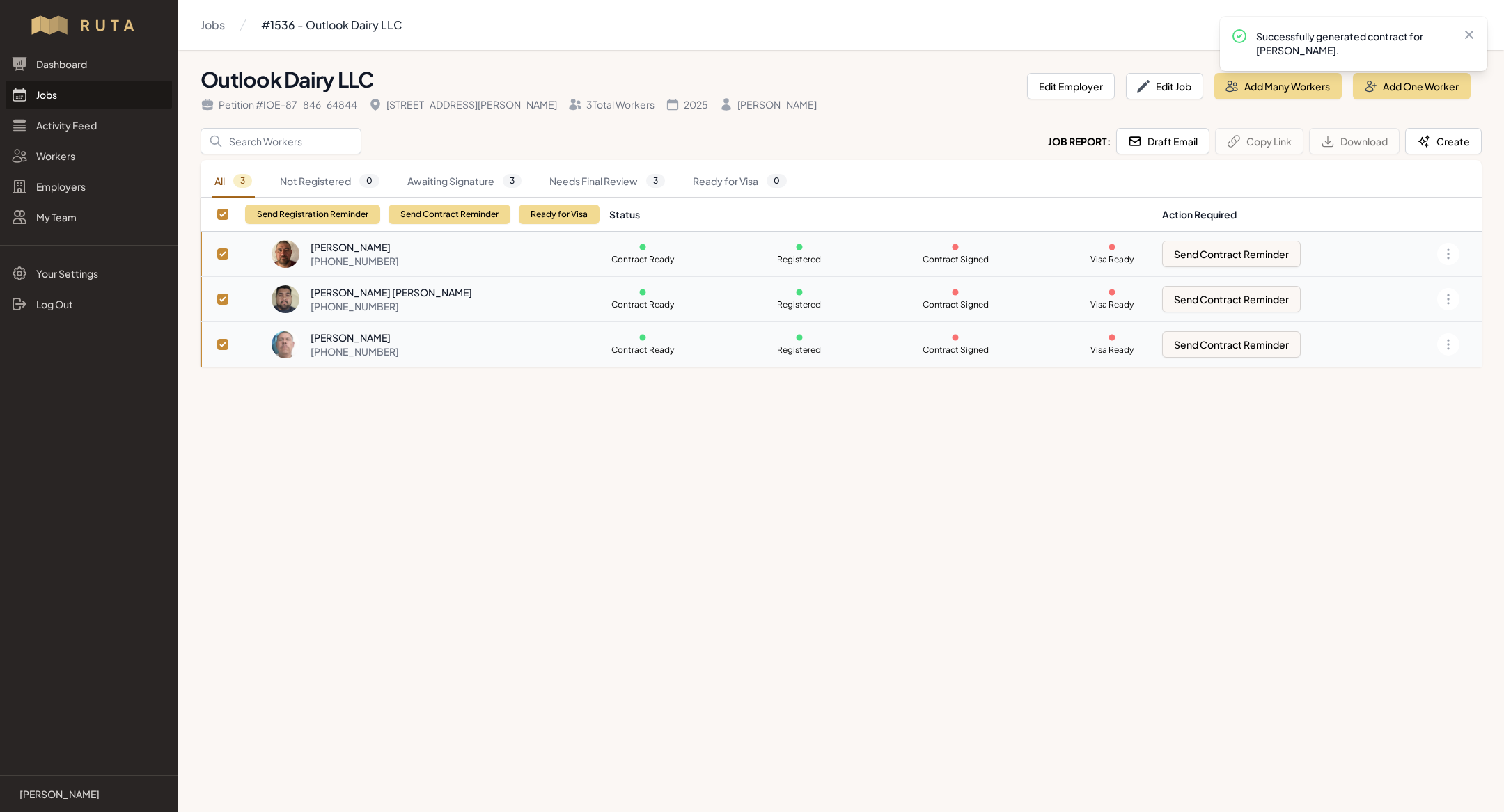
click at [468, 224] on div "Send Registration Reminder Send Contract Reminder Ready for Visa" at bounding box center [422, 214] width 355 height 33
click at [481, 211] on button "Send Contract Reminder" at bounding box center [450, 214] width 122 height 20
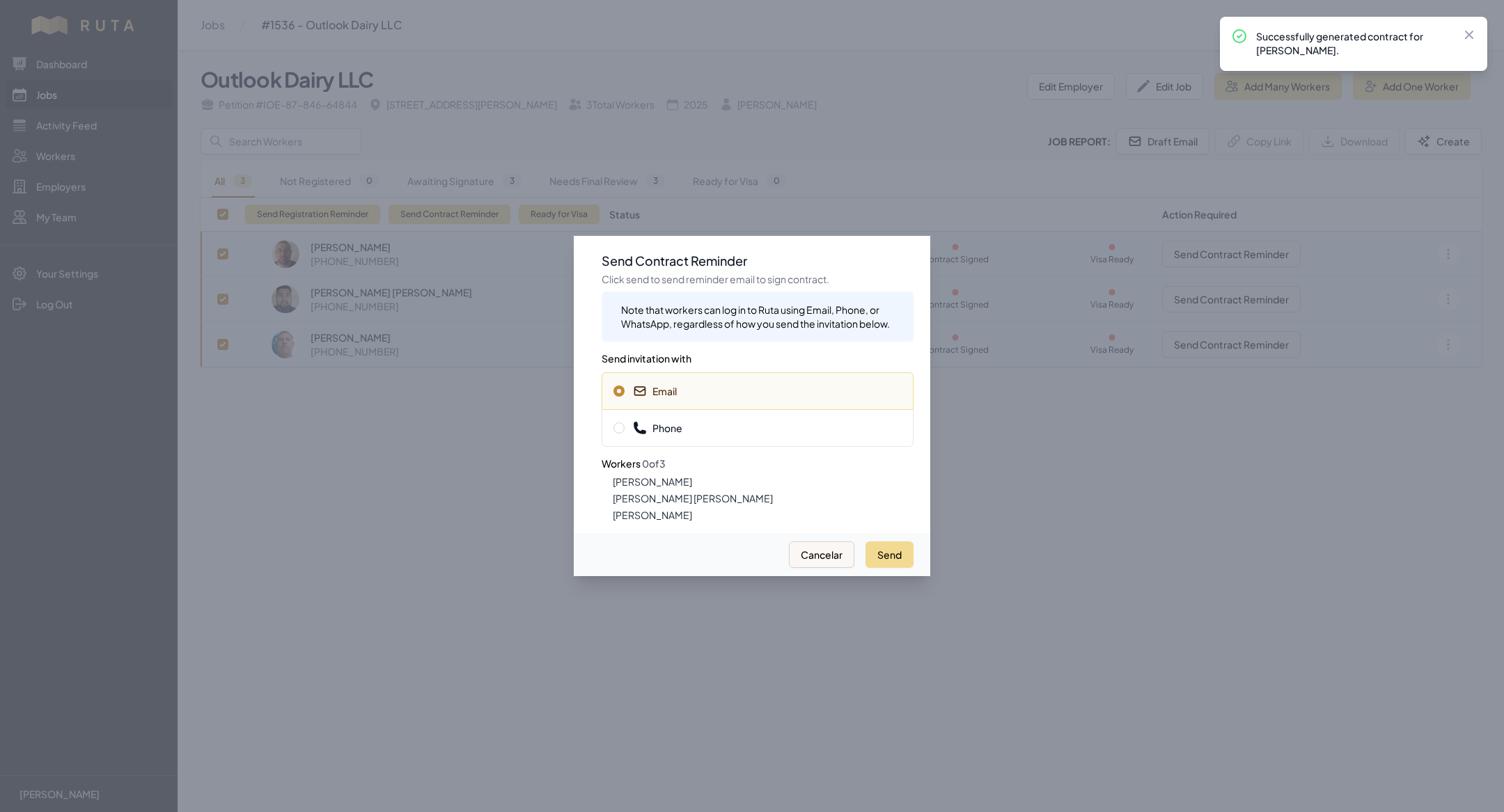
click at [763, 432] on span "Phone" at bounding box center [757, 428] width 288 height 14
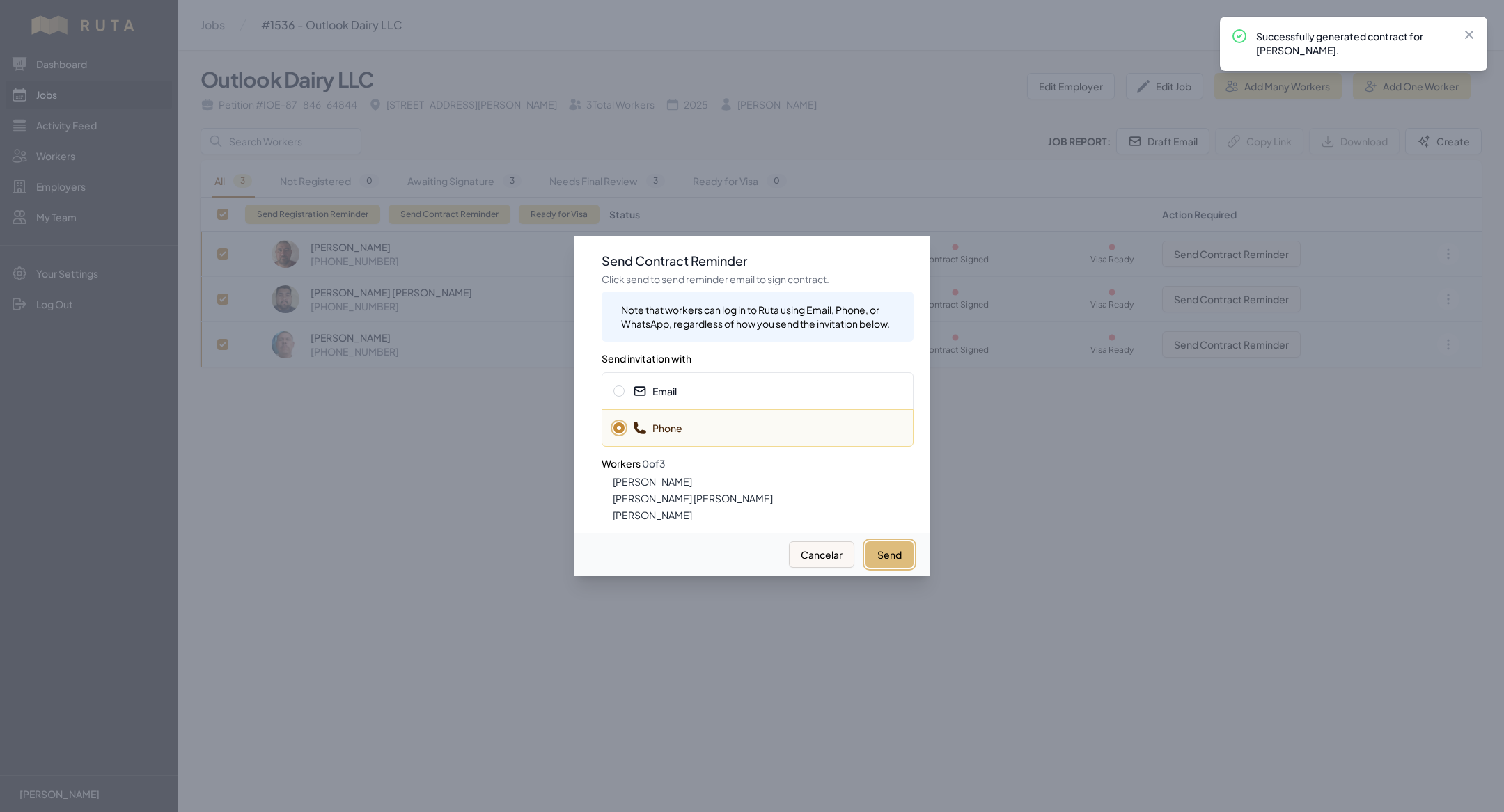
click at [896, 551] on button "Send" at bounding box center [889, 554] width 48 height 26
click at [731, 398] on div "Email" at bounding box center [757, 391] width 312 height 37
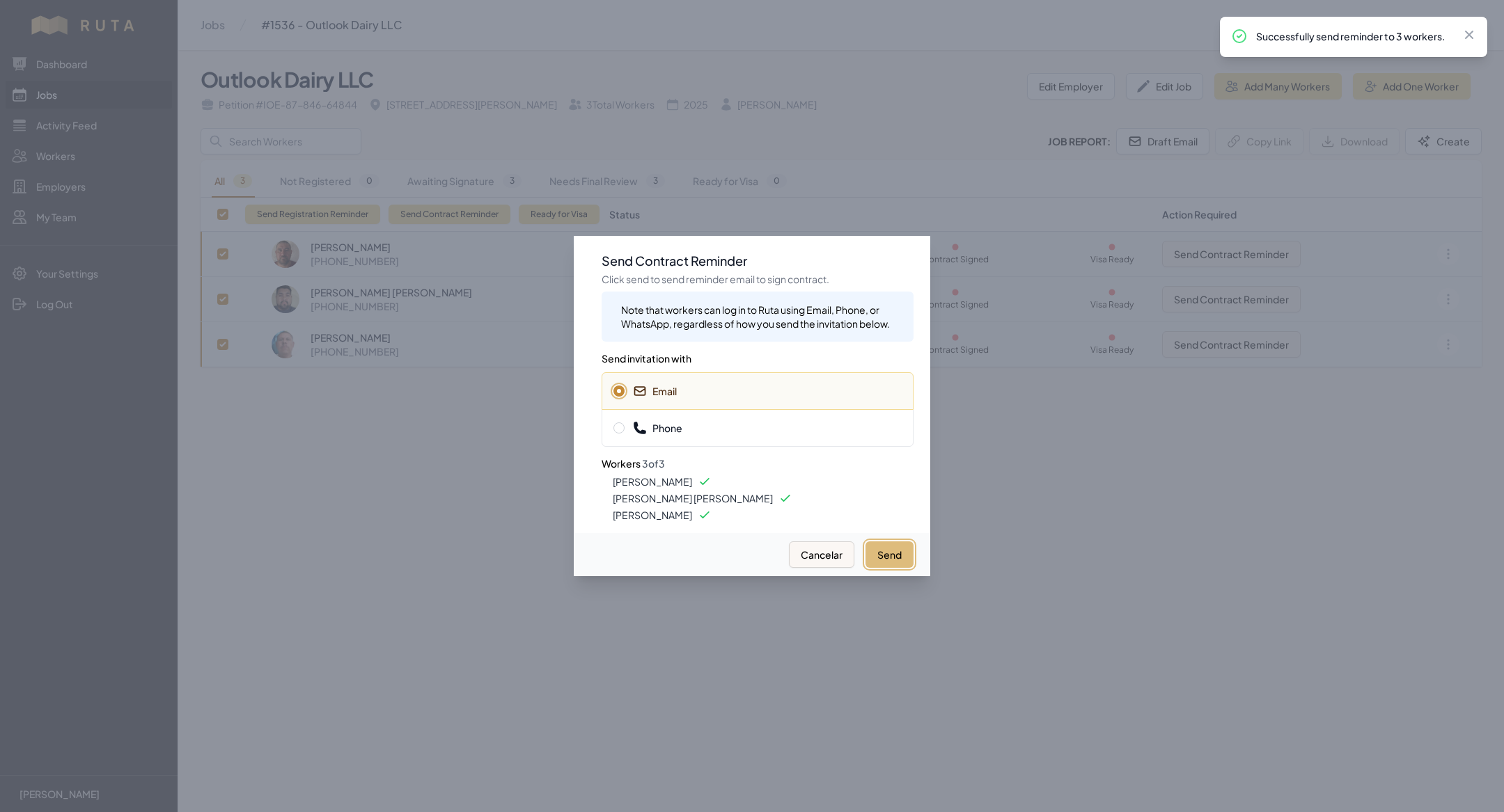
click at [880, 550] on button "Send" at bounding box center [889, 554] width 48 height 26
click at [446, 452] on div at bounding box center [752, 406] width 1504 height 812
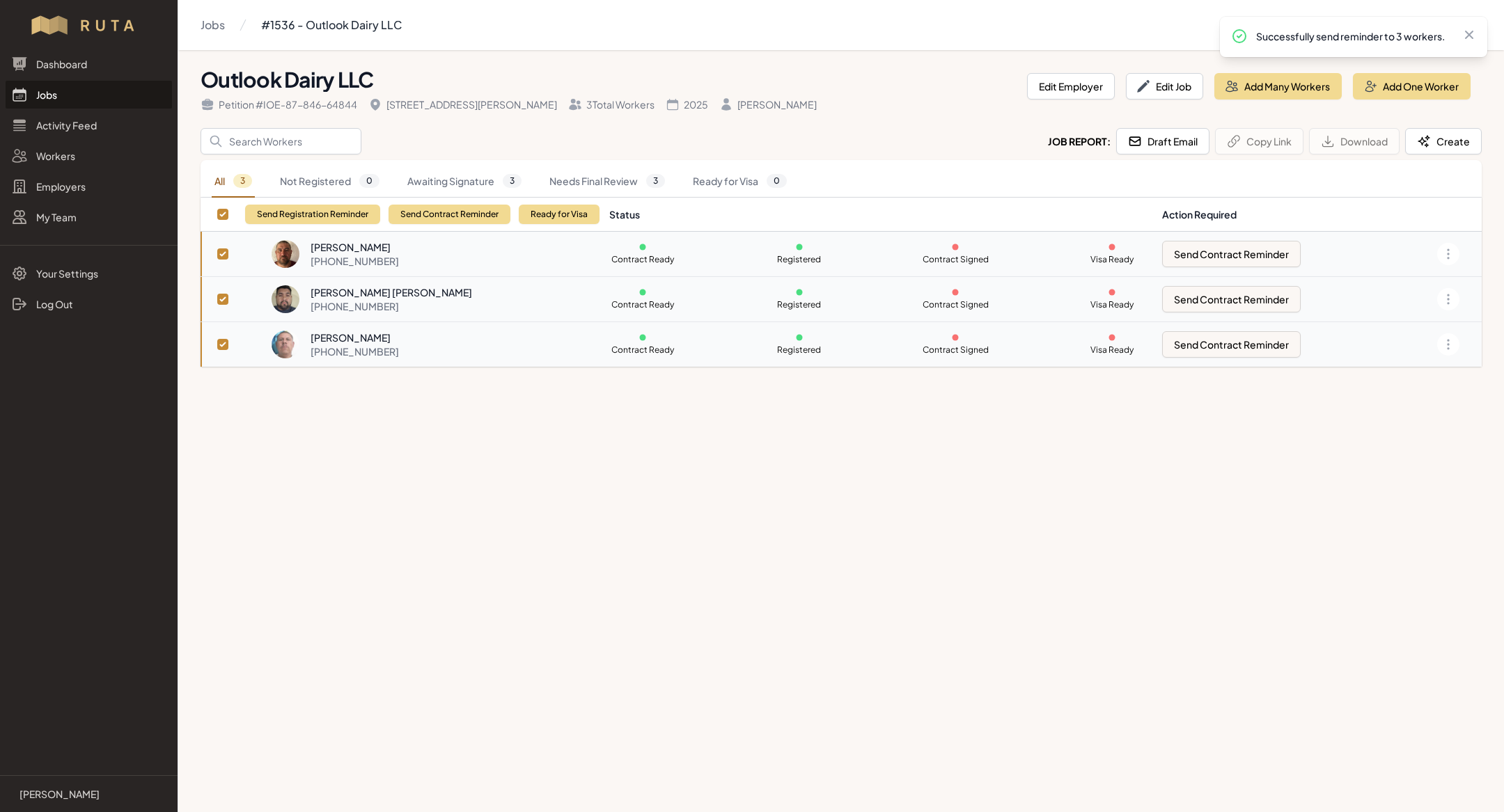
click at [82, 85] on link "Jobs" at bounding box center [89, 94] width 167 height 28
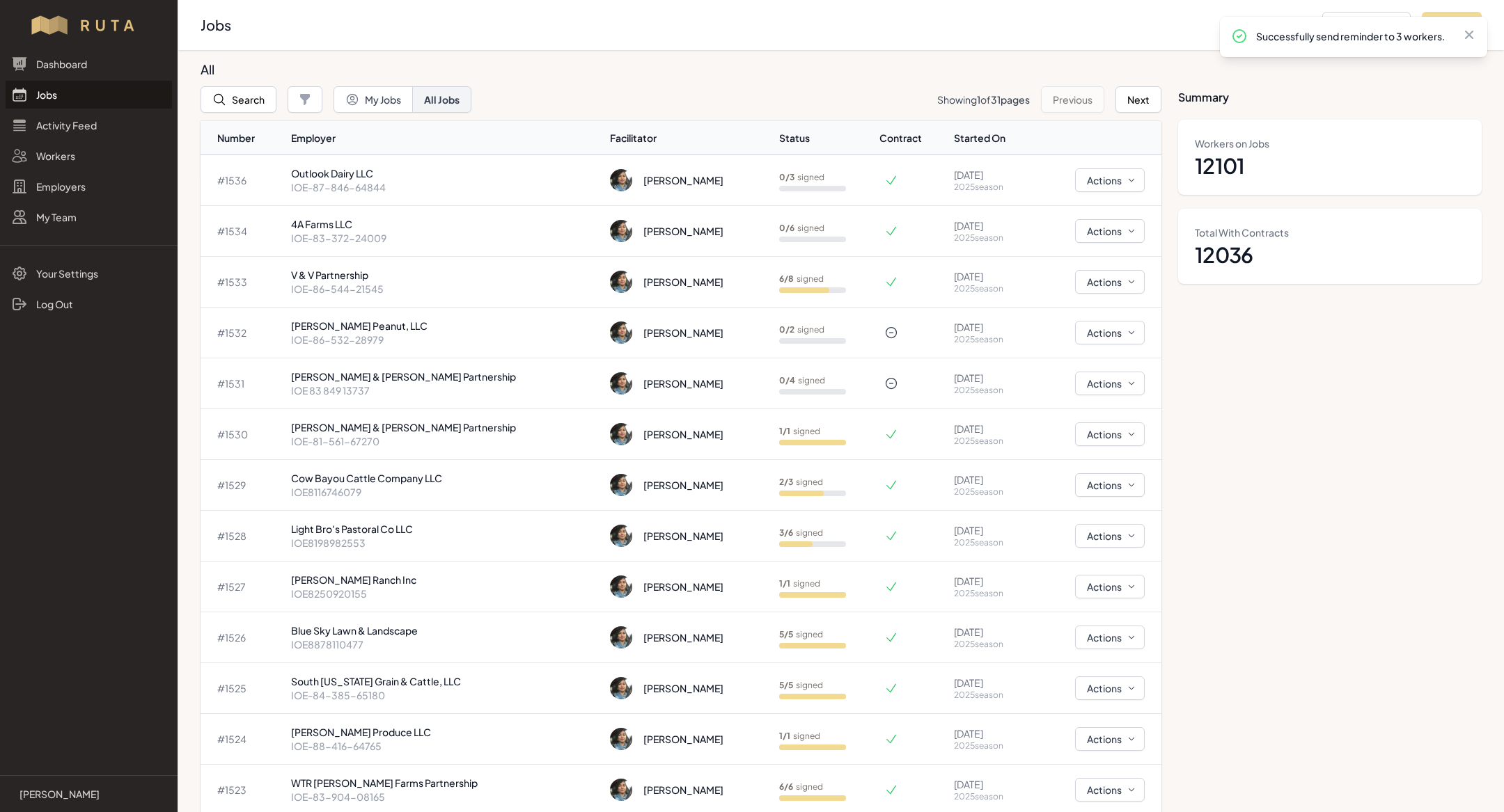
click at [122, 105] on link "Jobs" at bounding box center [89, 94] width 167 height 28
click at [95, 86] on link "Jobs" at bounding box center [89, 94] width 167 height 28
